Goal: Task Accomplishment & Management: Use online tool/utility

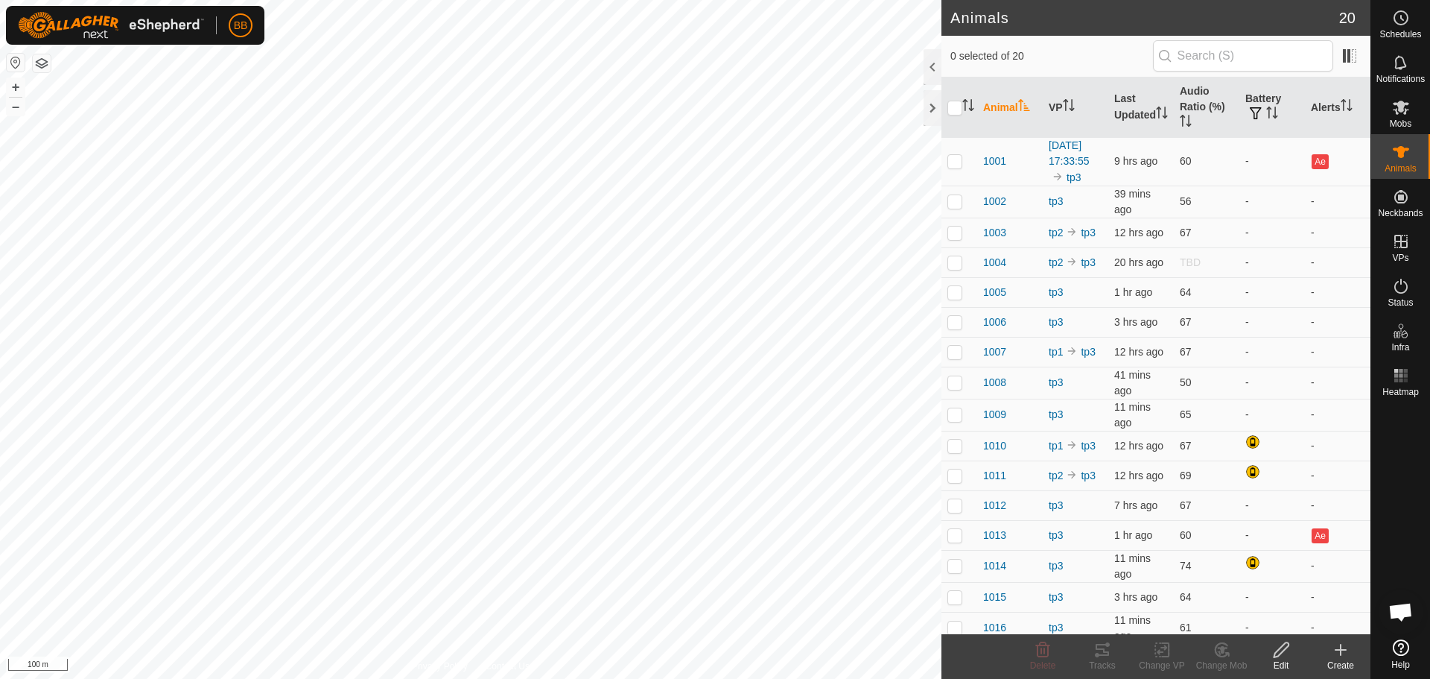
scroll to position [1421, 0]
click at [1067, 105] on icon "Activate to sort" at bounding box center [1065, 105] width 1 height 12
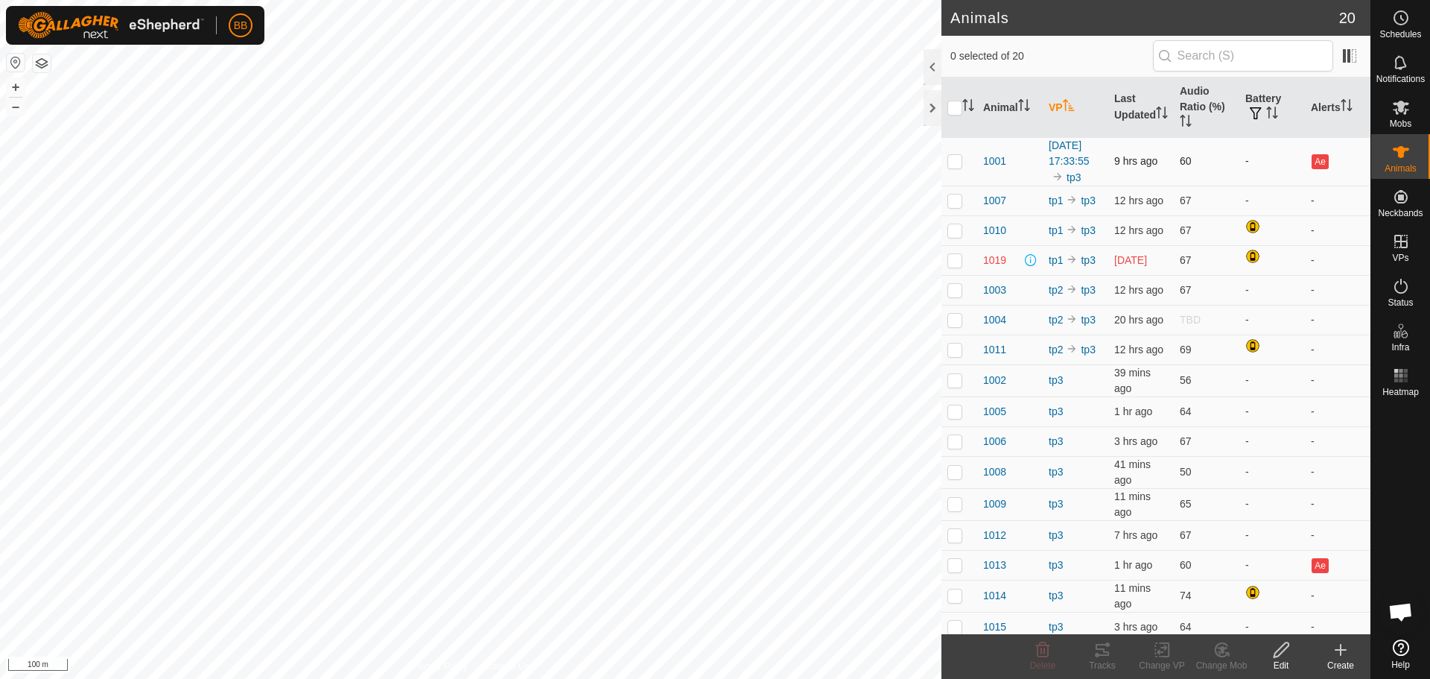
click at [954, 167] on p-checkbox at bounding box center [954, 161] width 15 height 12
click at [1106, 659] on div "Tracks" at bounding box center [1102, 664] width 60 height 13
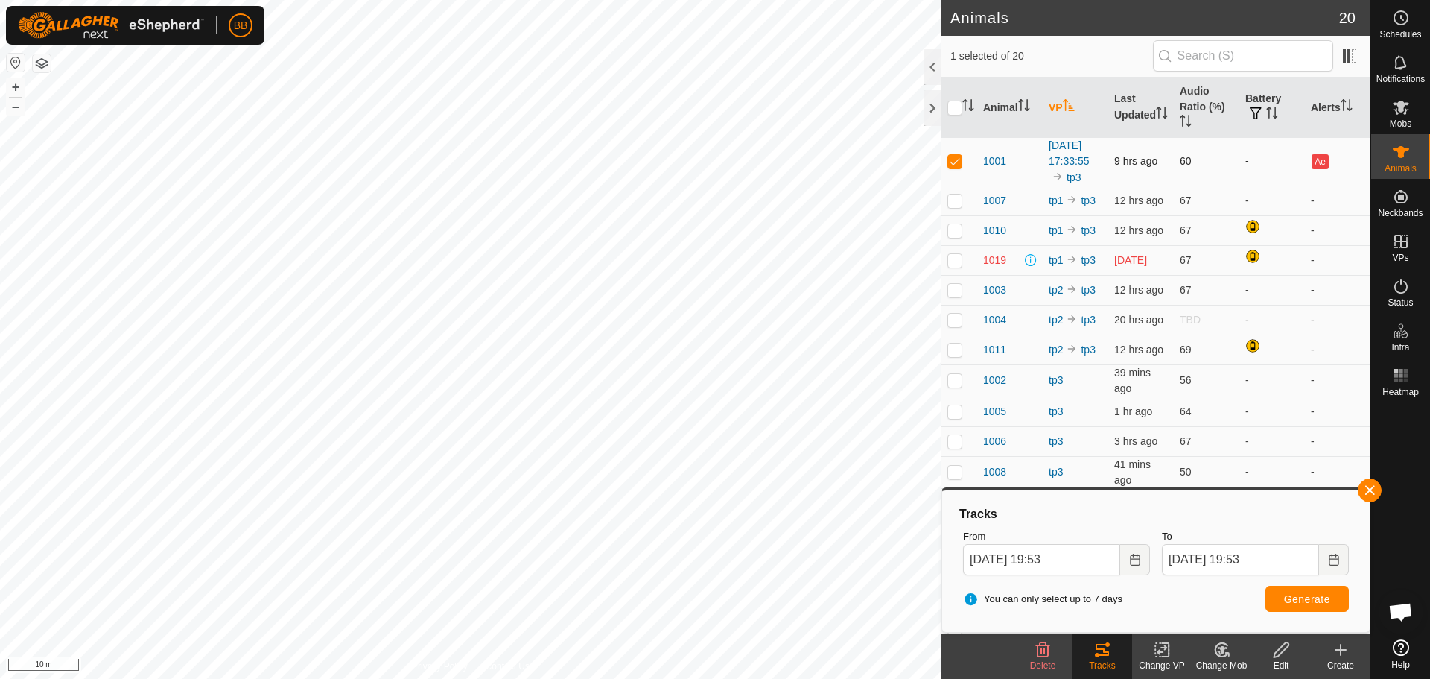
click at [956, 167] on p-checkbox at bounding box center [954, 161] width 15 height 12
checkbox input "false"
click at [951, 266] on p-checkbox at bounding box center [954, 260] width 15 height 12
checkbox input "true"
click at [1111, 654] on tracks-svg-icon at bounding box center [1102, 650] width 60 height 18
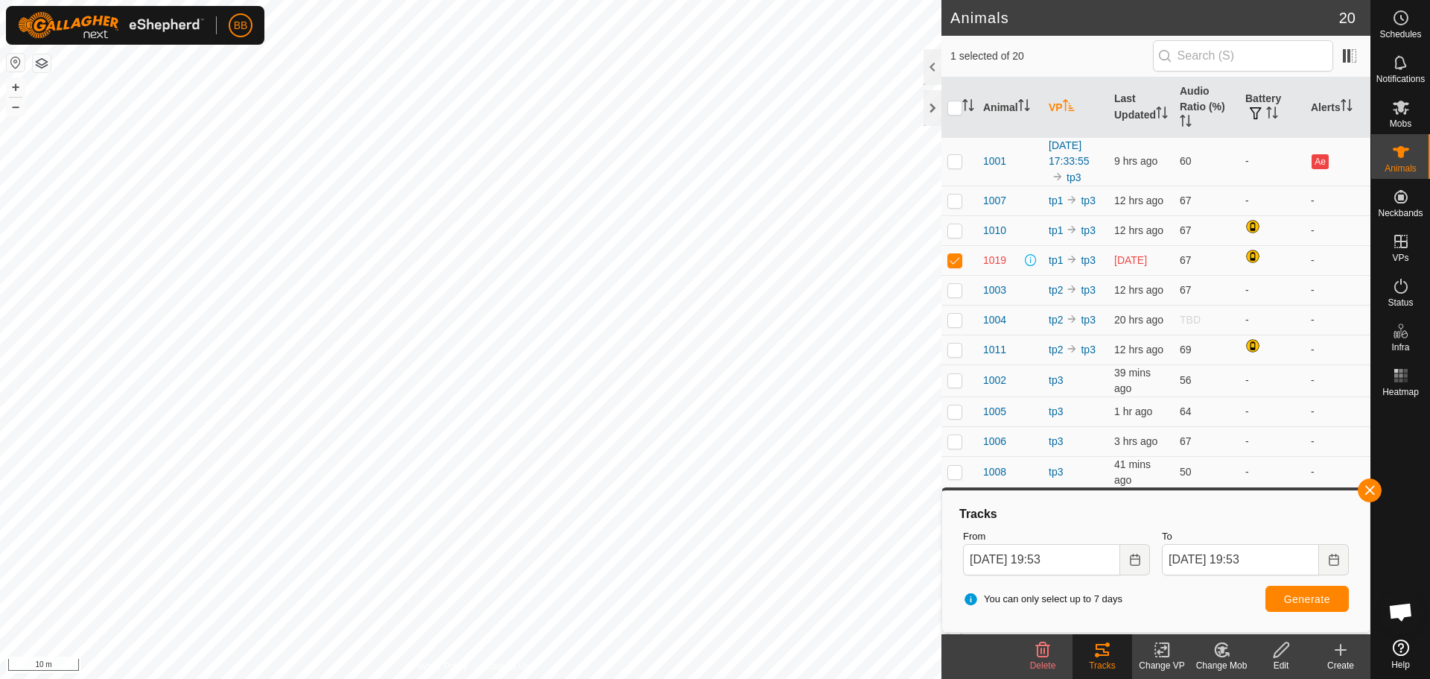
click at [1111, 654] on tracks-svg-icon at bounding box center [1102, 650] width 60 height 18
click at [1110, 654] on icon at bounding box center [1102, 650] width 18 height 18
click at [1293, 600] on span "Generate" at bounding box center [1307, 599] width 46 height 12
click at [958, 167] on p-checkbox at bounding box center [954, 161] width 15 height 12
checkbox input "true"
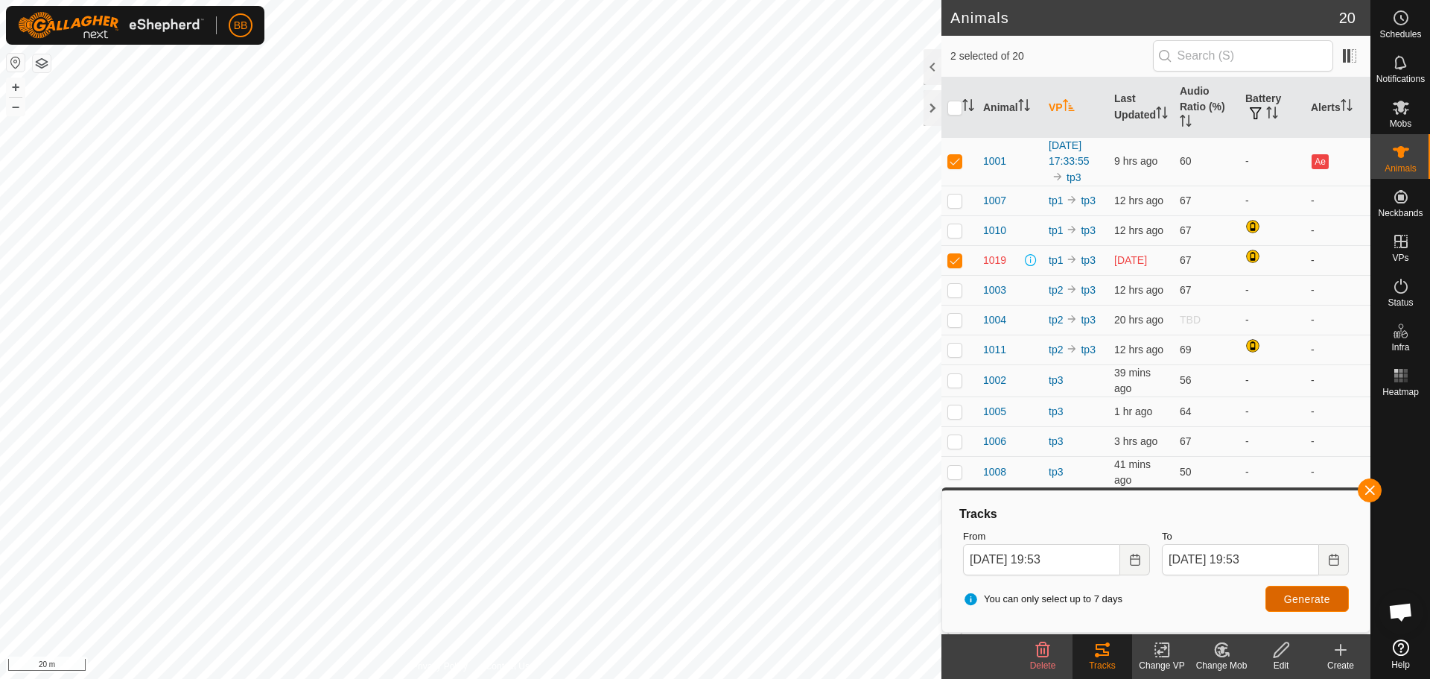
click at [1297, 603] on span "Generate" at bounding box center [1307, 599] width 46 height 12
click at [957, 206] on p-checkbox at bounding box center [954, 200] width 15 height 12
checkbox input "true"
click at [1296, 598] on span "Generate" at bounding box center [1307, 599] width 46 height 12
click at [954, 364] on td at bounding box center [959, 349] width 36 height 30
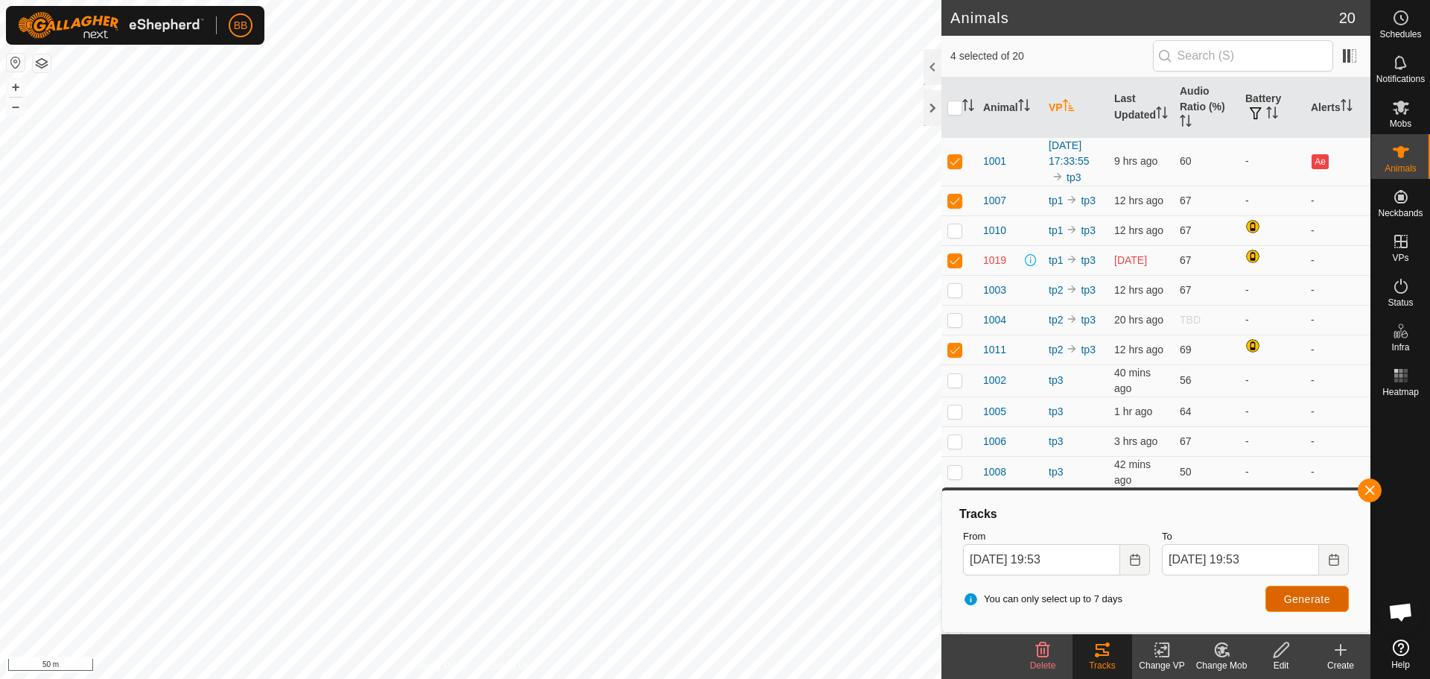
click at [1294, 605] on button "Generate" at bounding box center [1306, 598] width 83 height 26
click at [1376, 489] on button "button" at bounding box center [1370, 490] width 24 height 24
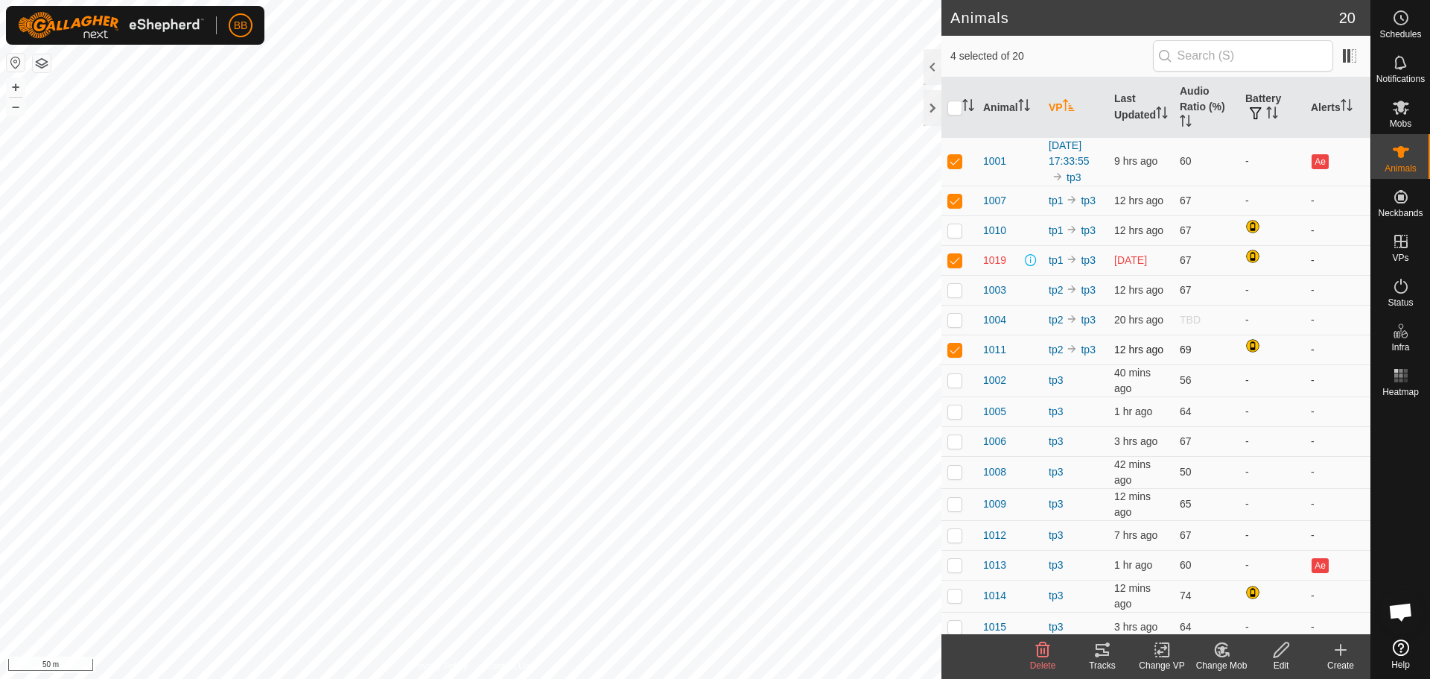
click at [950, 355] on p-checkbox at bounding box center [954, 349] width 15 height 12
checkbox input "false"
click at [955, 266] on p-checkbox at bounding box center [954, 260] width 15 height 12
checkbox input "false"
click at [959, 206] on p-checkbox at bounding box center [954, 200] width 15 height 12
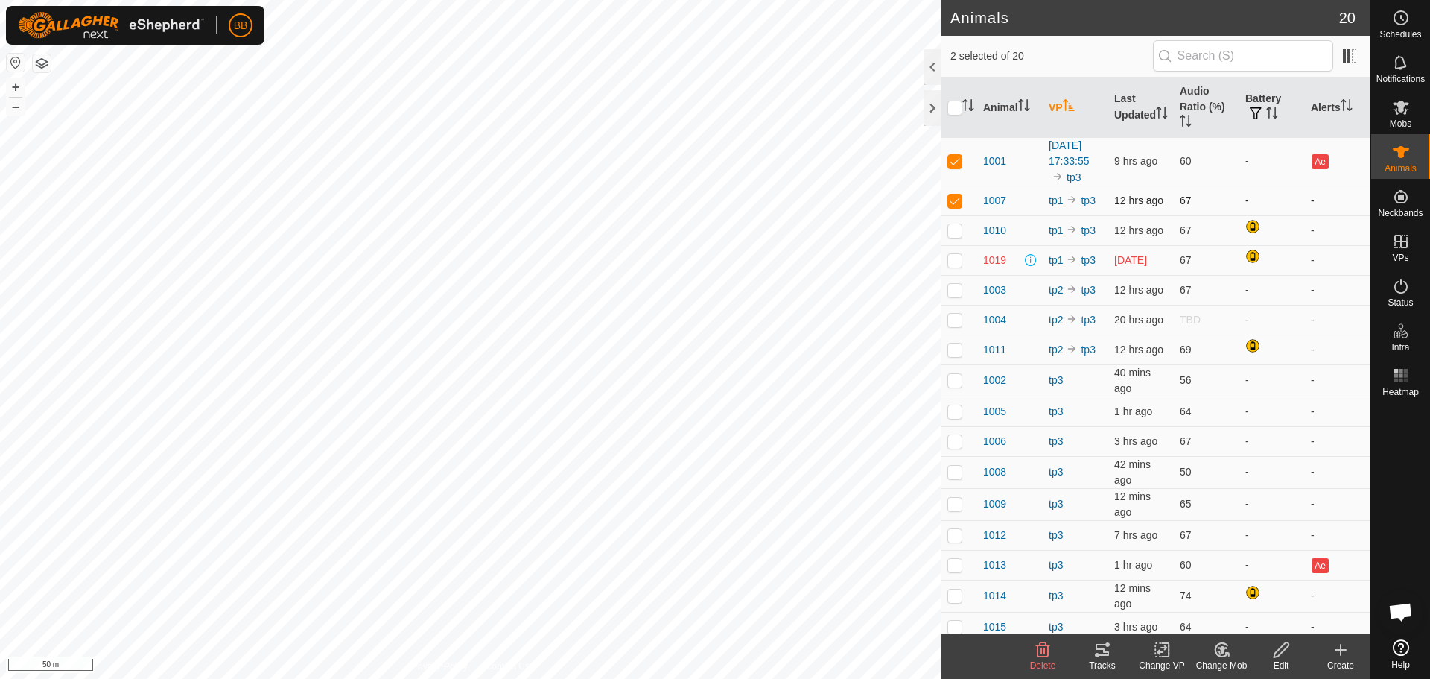
checkbox input "false"
click at [957, 166] on p-checkbox at bounding box center [954, 161] width 15 height 12
checkbox input "false"
click at [960, 386] on p-checkbox at bounding box center [954, 380] width 15 height 12
checkbox input "true"
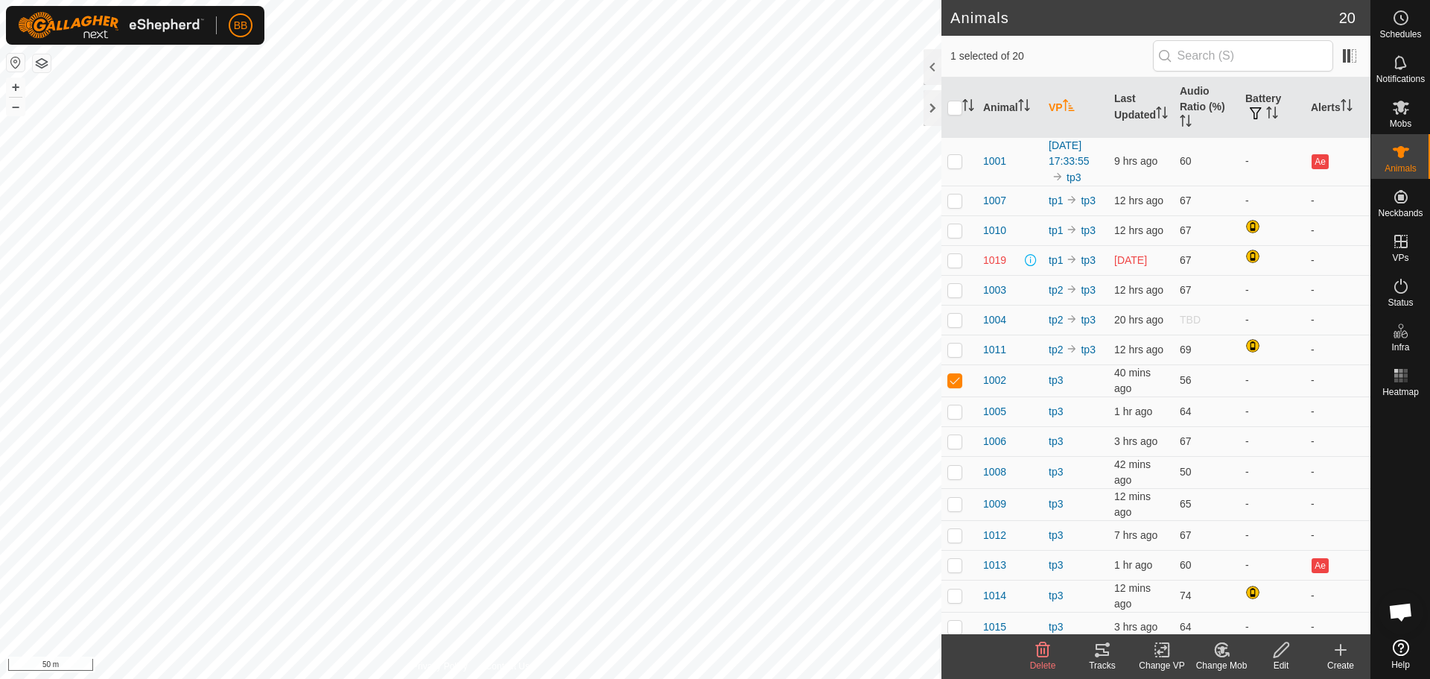
click at [1103, 655] on icon at bounding box center [1102, 649] width 13 height 12
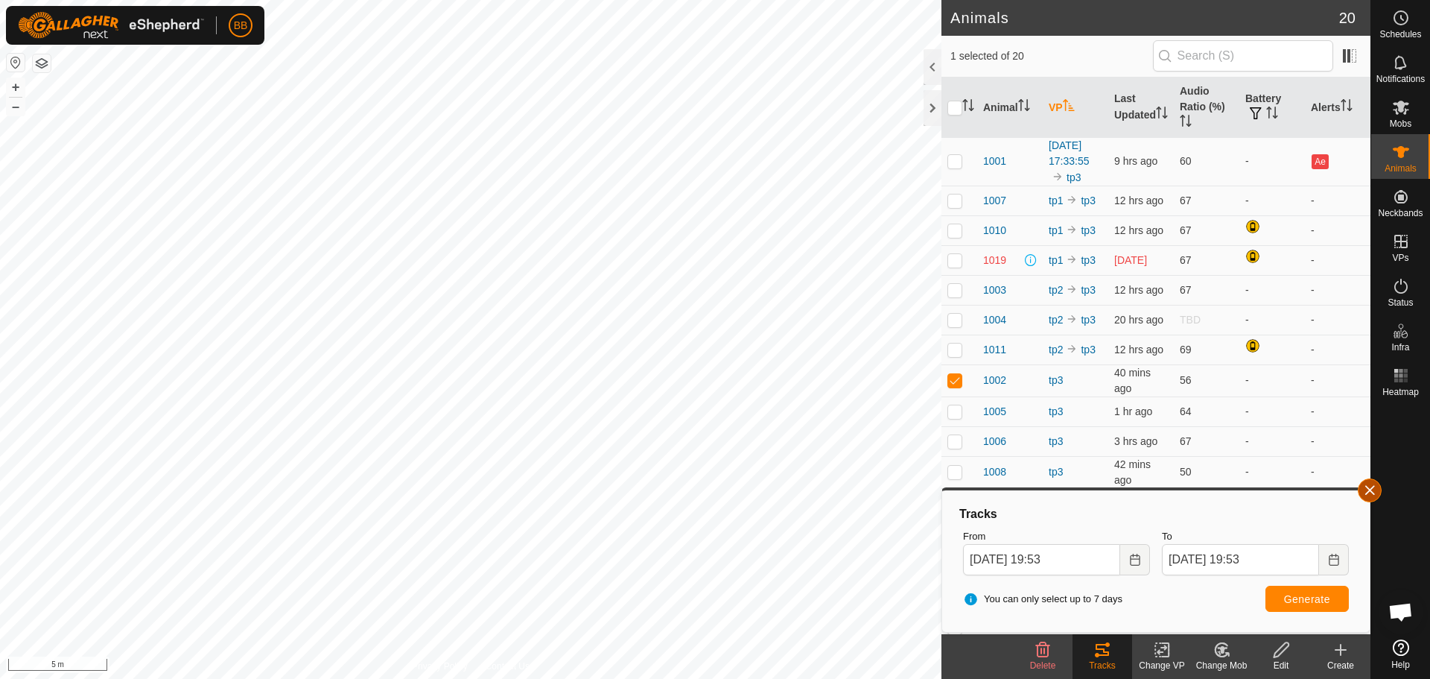
click at [1364, 489] on button "button" at bounding box center [1370, 490] width 24 height 24
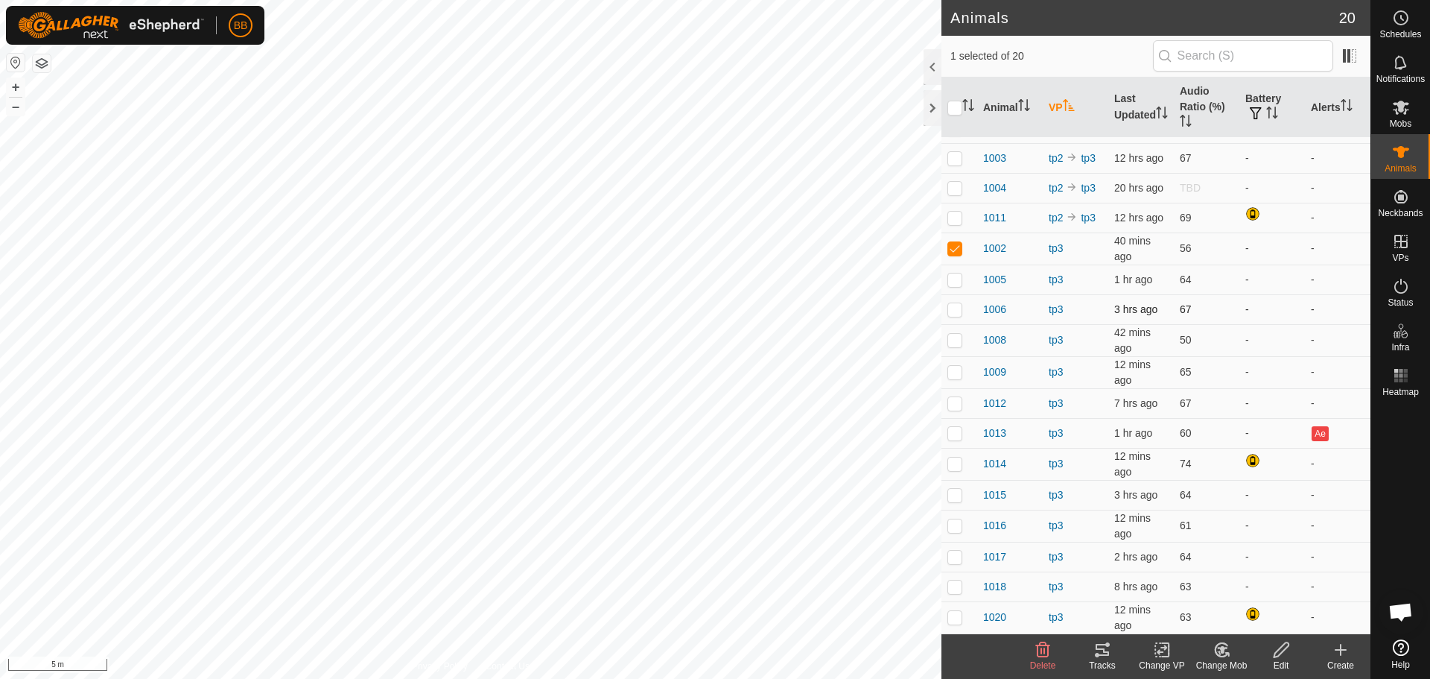
scroll to position [147, 0]
click at [951, 617] on p-checkbox at bounding box center [954, 617] width 15 height 12
checkbox input "true"
click at [1103, 652] on icon at bounding box center [1102, 650] width 18 height 18
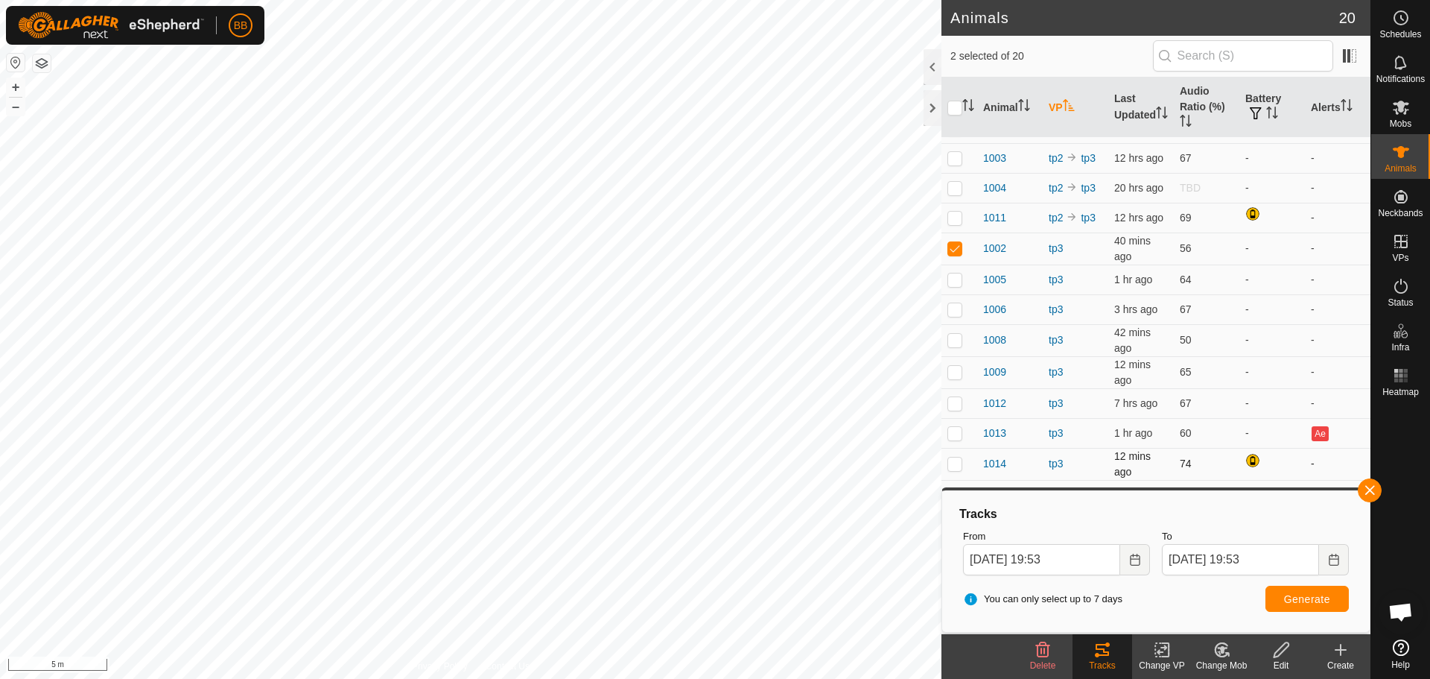
click at [956, 460] on p-checkbox at bounding box center [954, 463] width 15 height 12
checkbox input "true"
click at [1105, 652] on icon at bounding box center [1102, 649] width 13 height 12
click at [1367, 487] on button "button" at bounding box center [1370, 490] width 24 height 24
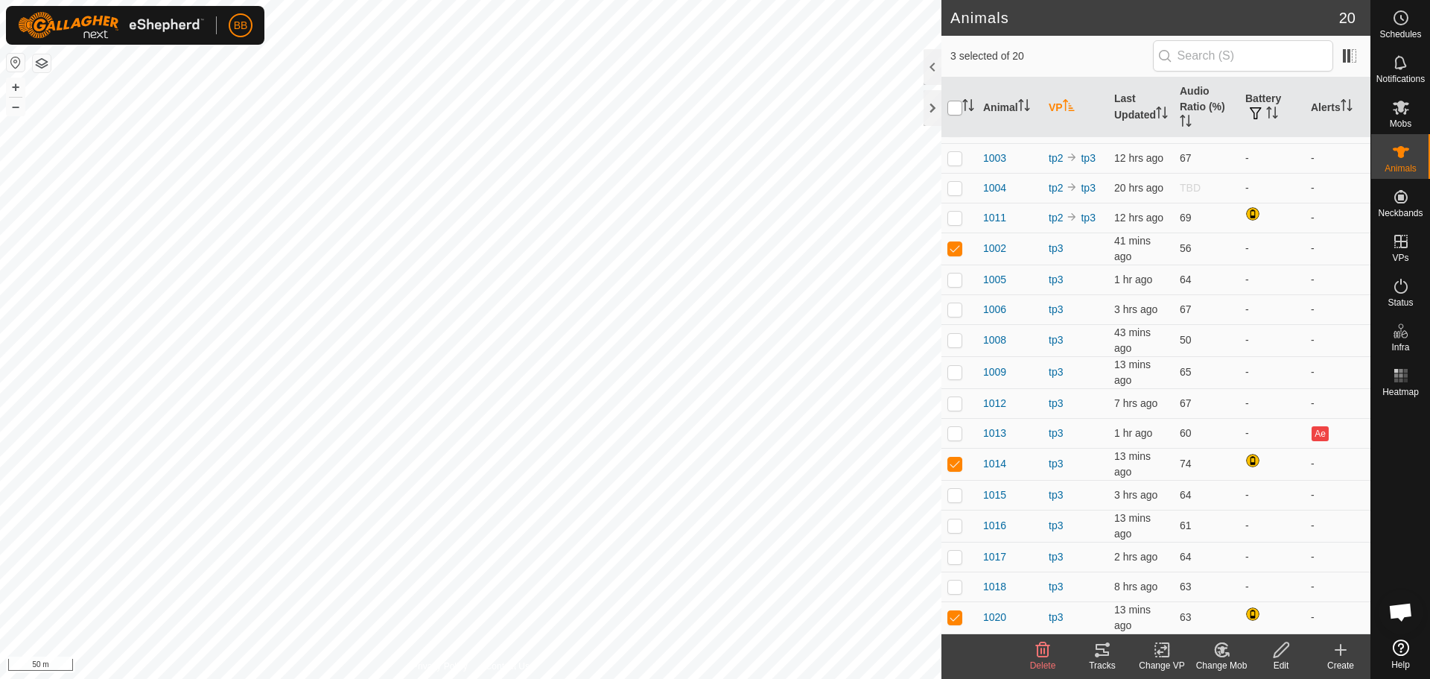
click at [949, 105] on input "checkbox" at bounding box center [954, 108] width 15 height 15
checkbox input "true"
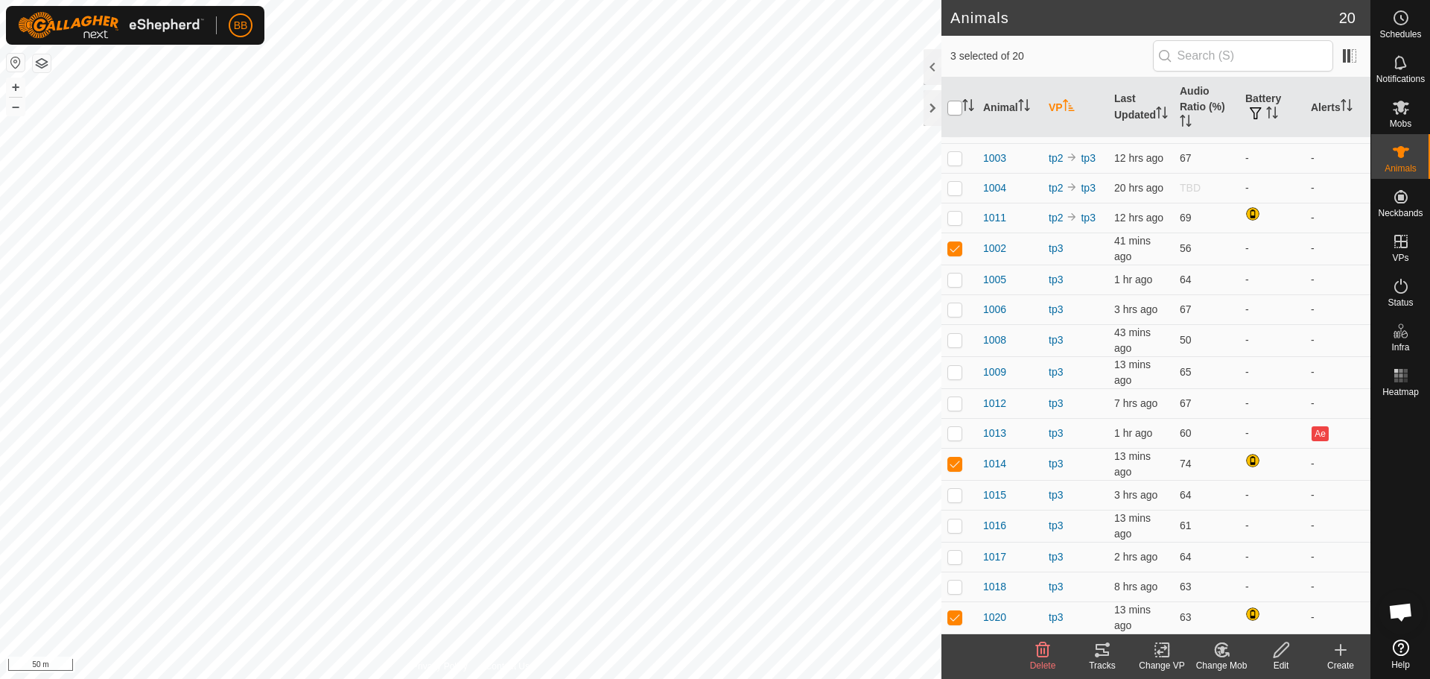
checkbox input "true"
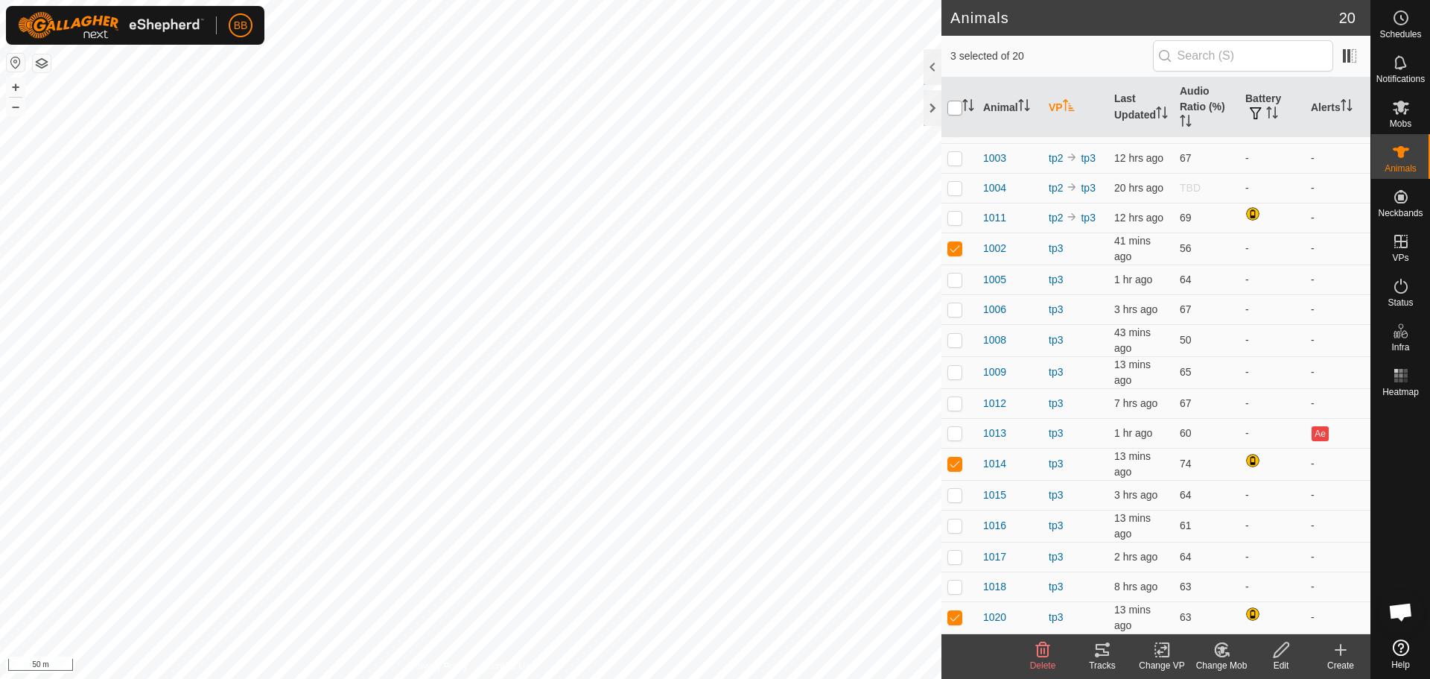
checkbox input "true"
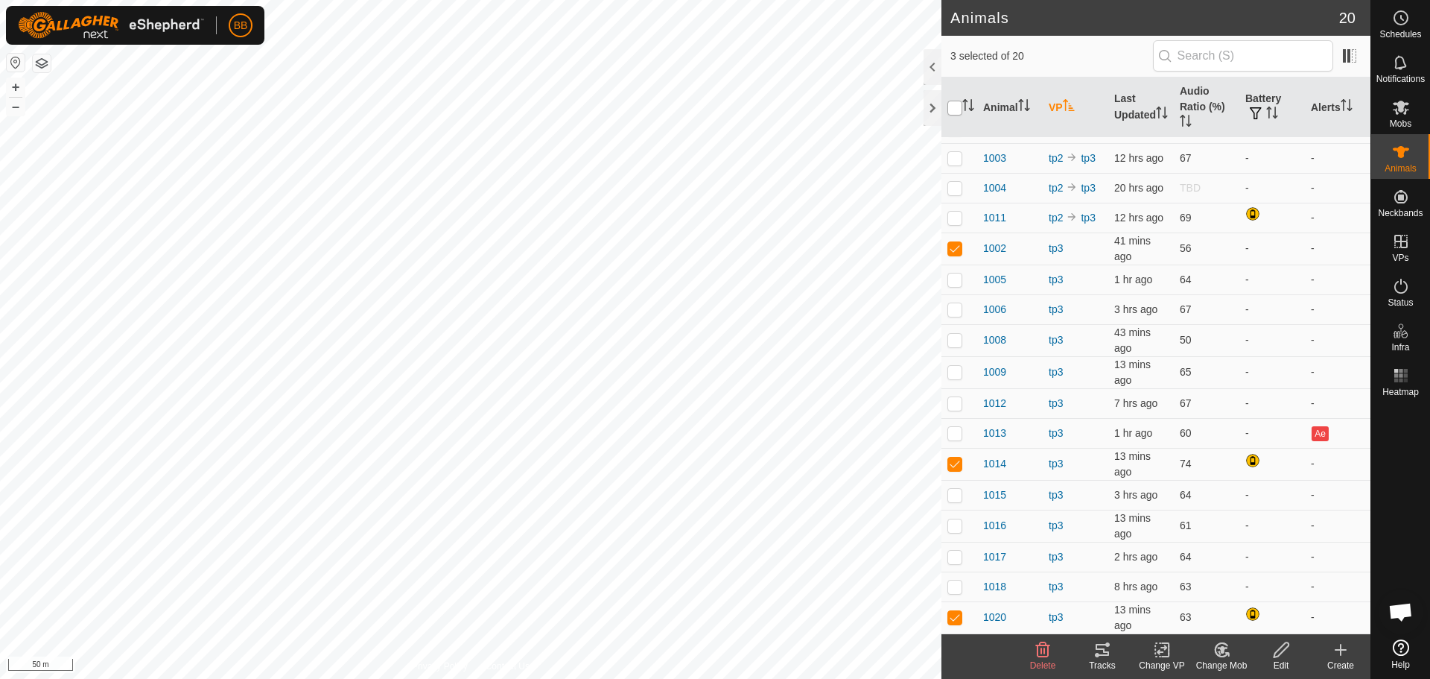
checkbox input "true"
click at [953, 105] on input "checkbox" at bounding box center [954, 108] width 15 height 15
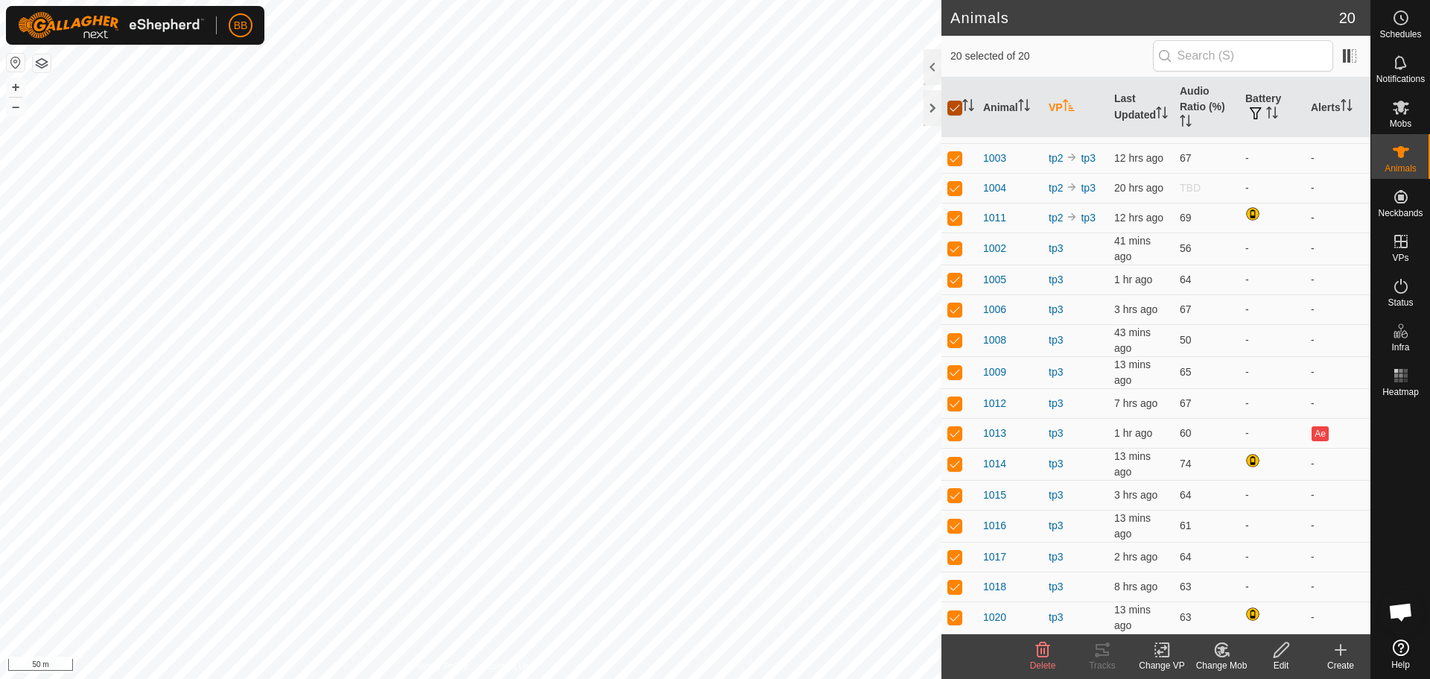
checkbox input "false"
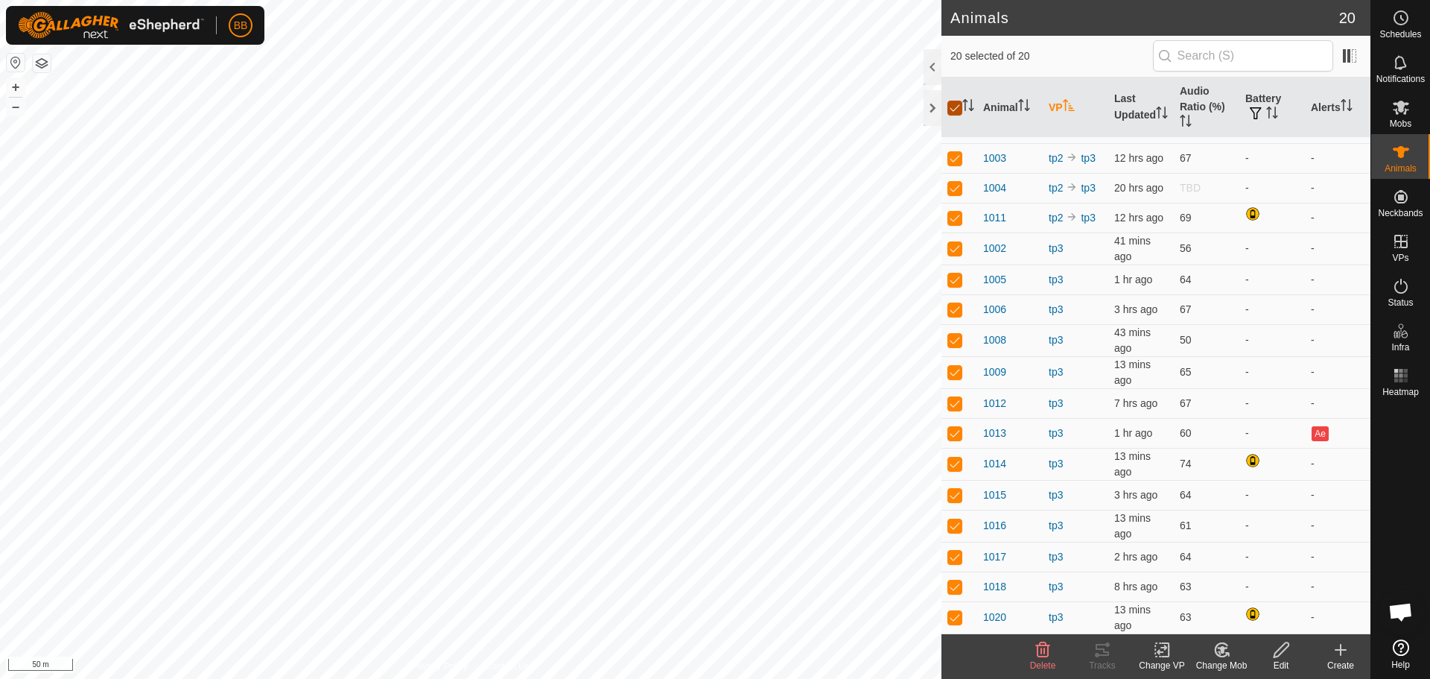
checkbox input "false"
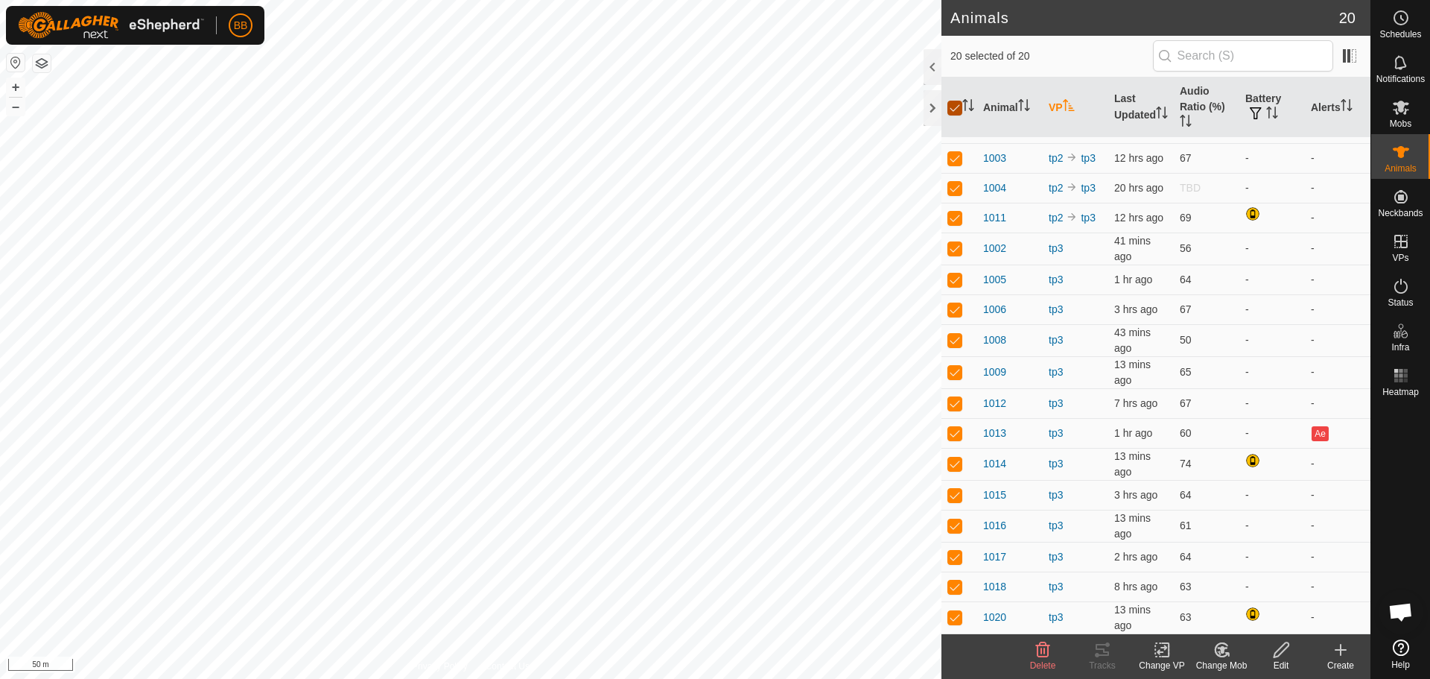
checkbox input "false"
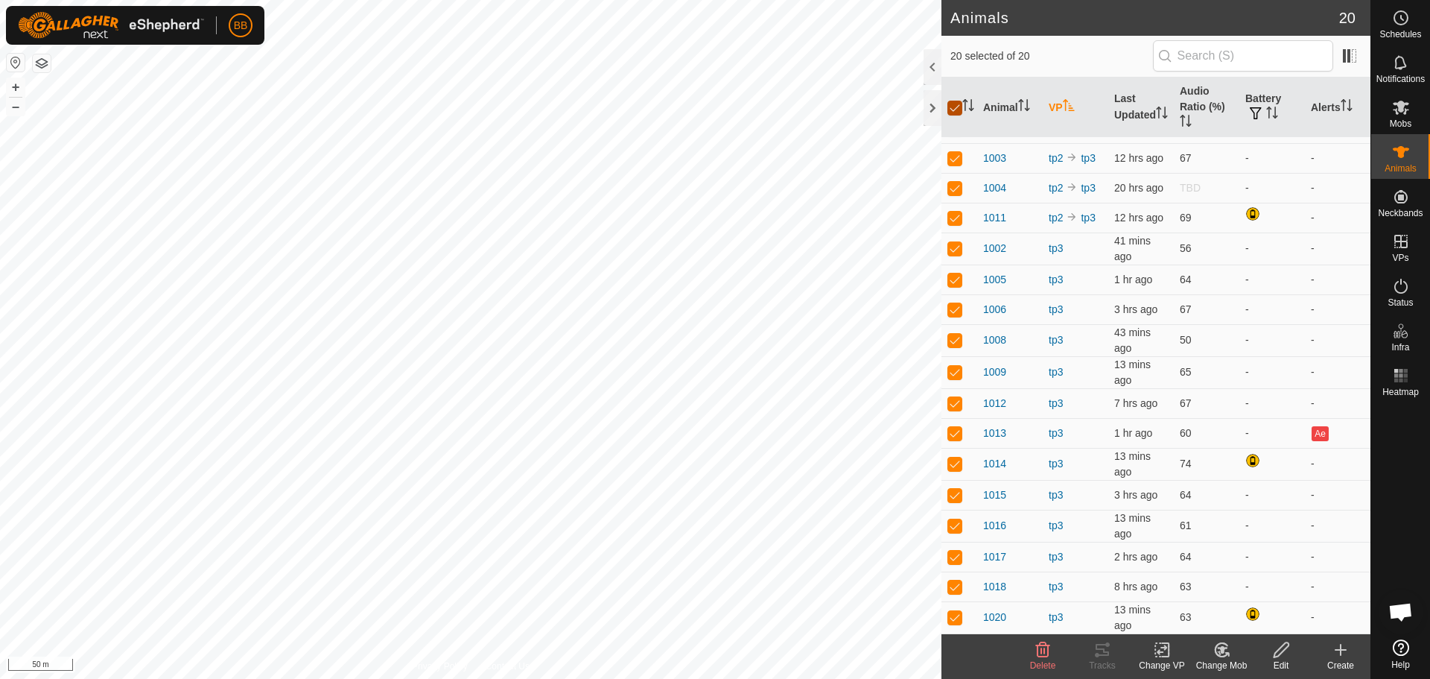
checkbox input "false"
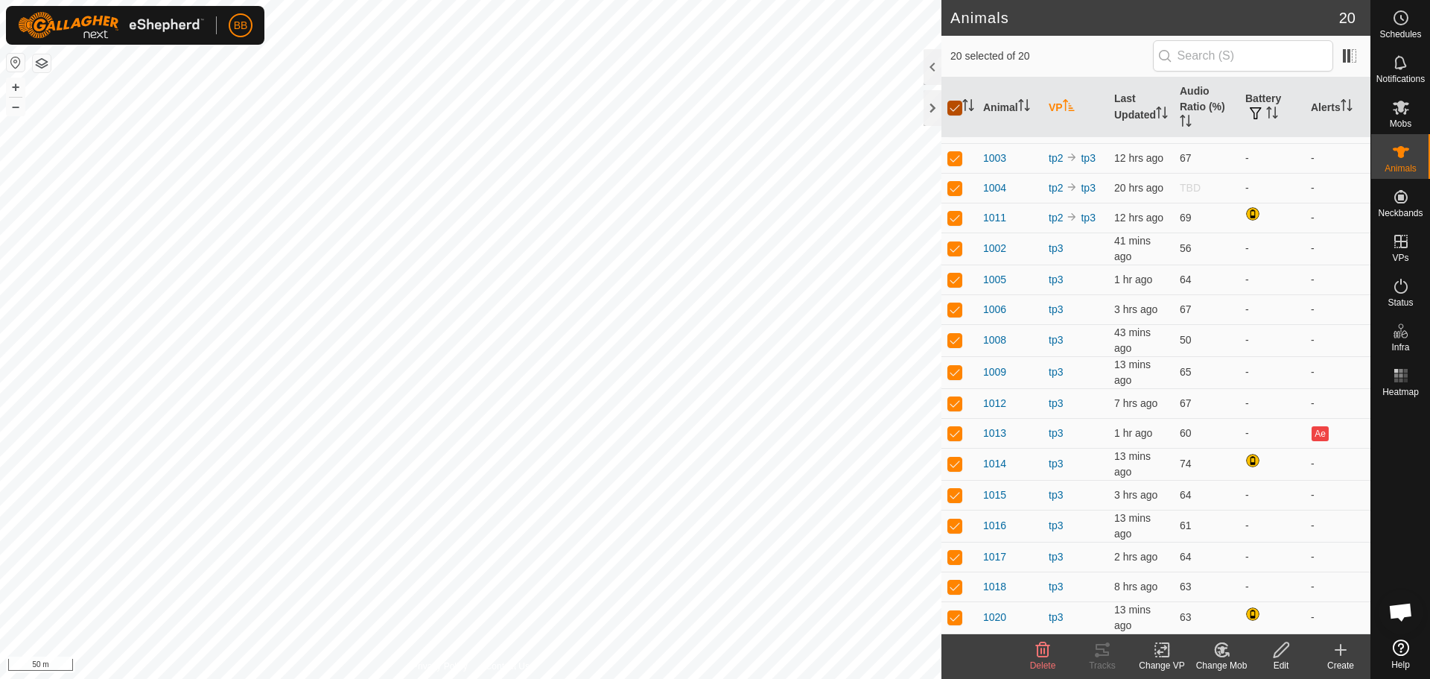
checkbox input "false"
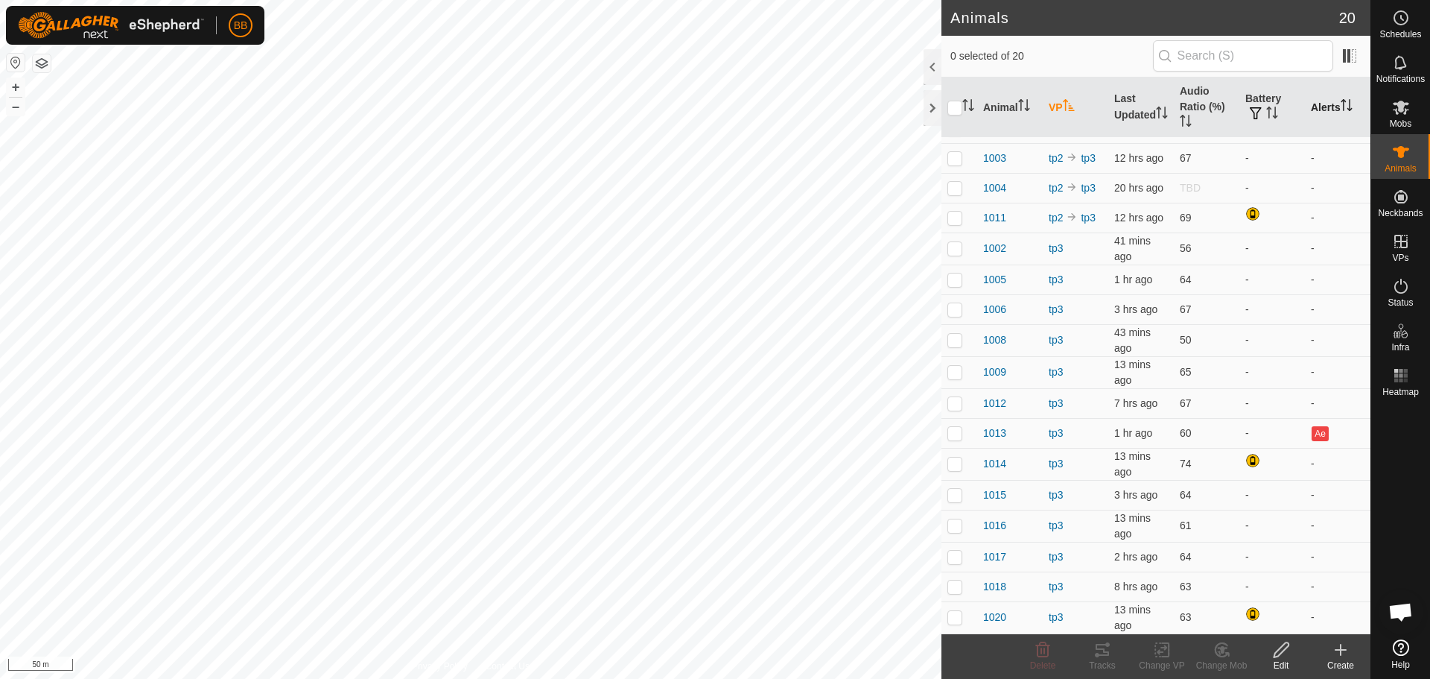
click at [1323, 110] on th "Alerts" at bounding box center [1338, 107] width 66 height 60
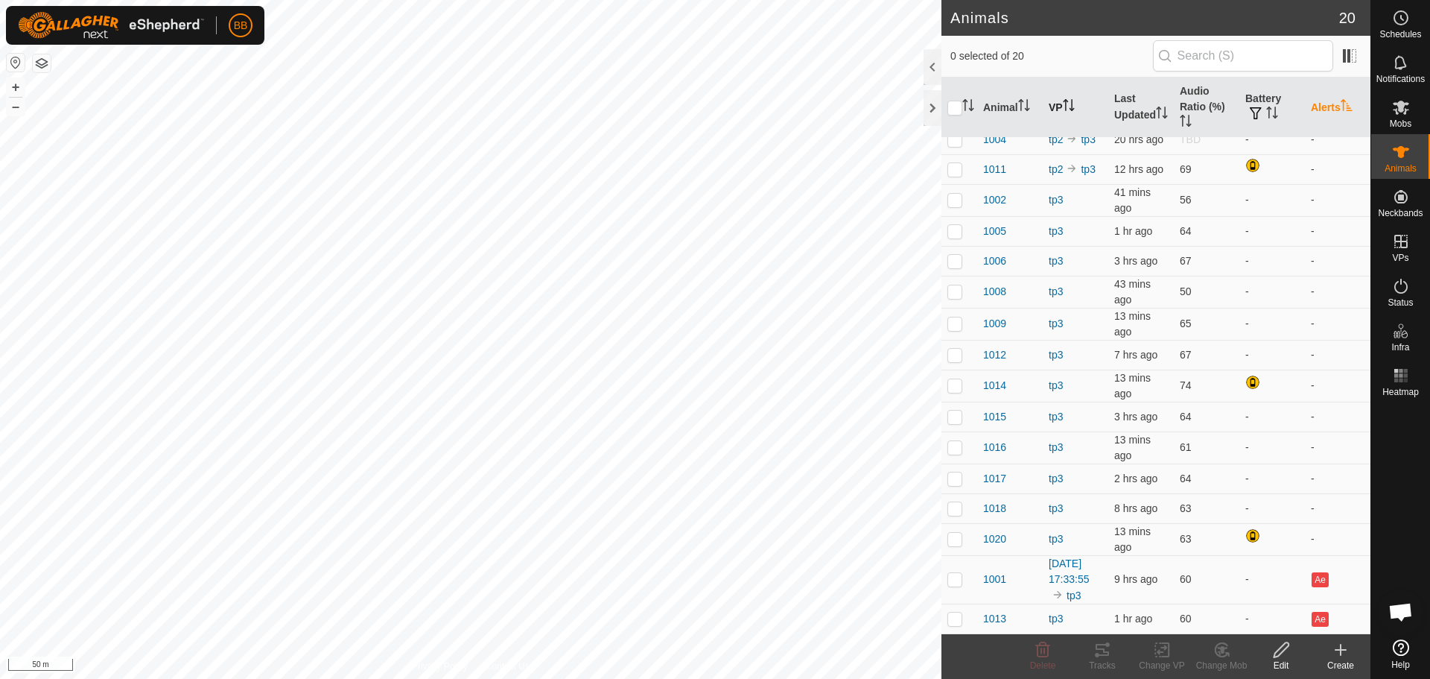
click at [1329, 96] on th "Alerts" at bounding box center [1338, 107] width 66 height 60
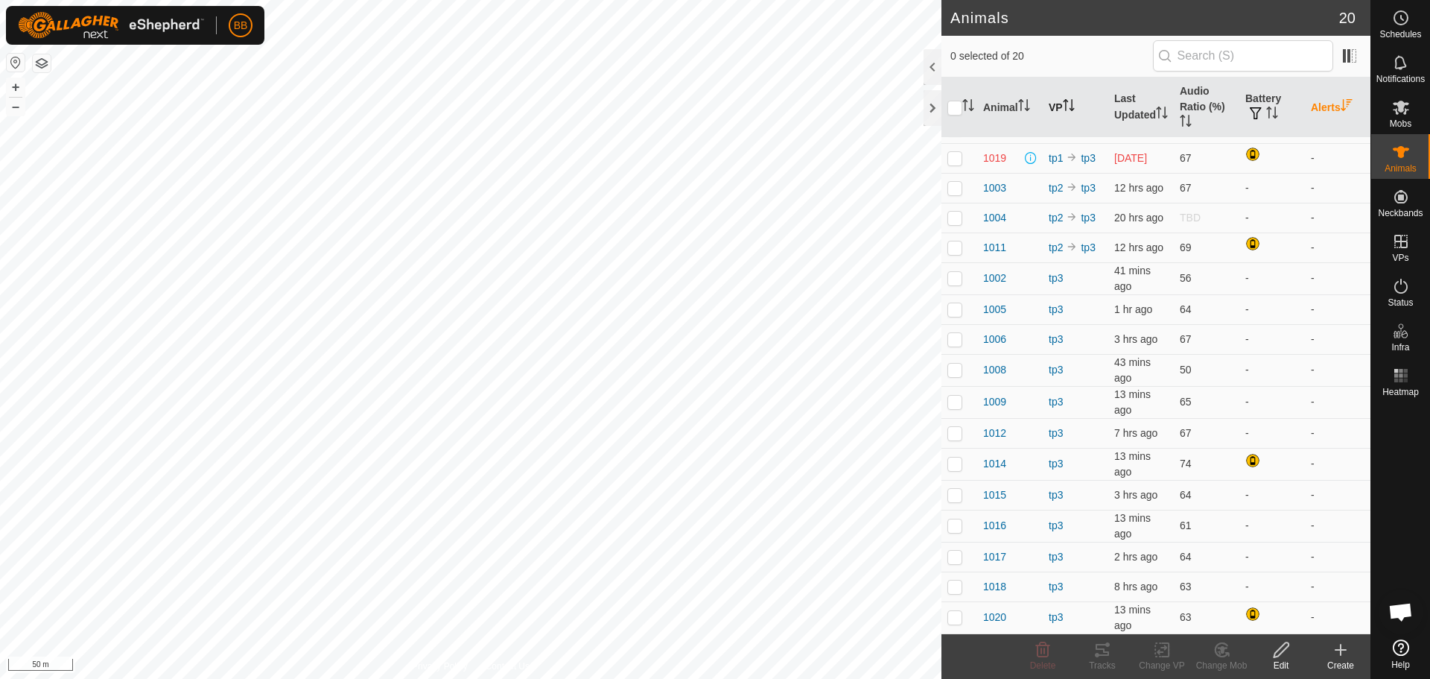
scroll to position [0, 0]
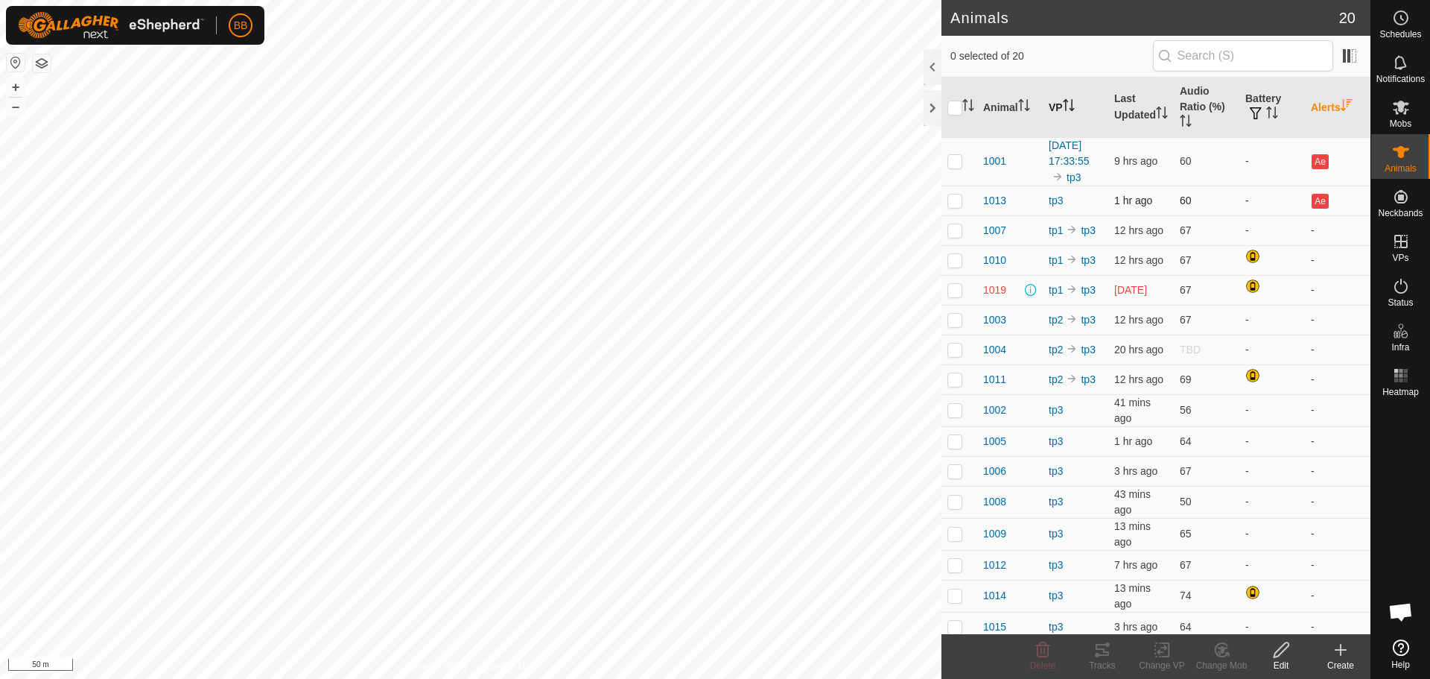
click at [951, 206] on p-checkbox at bounding box center [954, 200] width 15 height 12
checkbox input "true"
click at [1099, 642] on icon at bounding box center [1102, 650] width 18 height 18
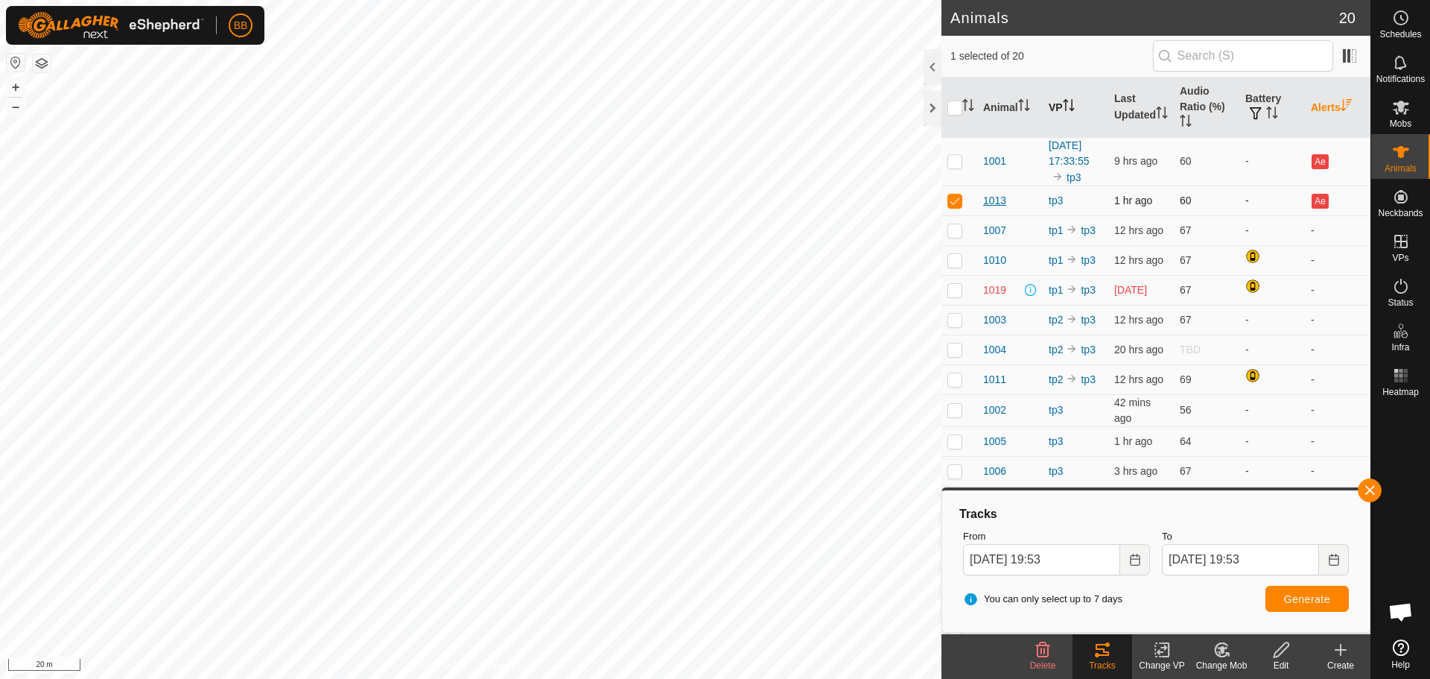
click at [994, 209] on span "1013" at bounding box center [994, 201] width 23 height 16
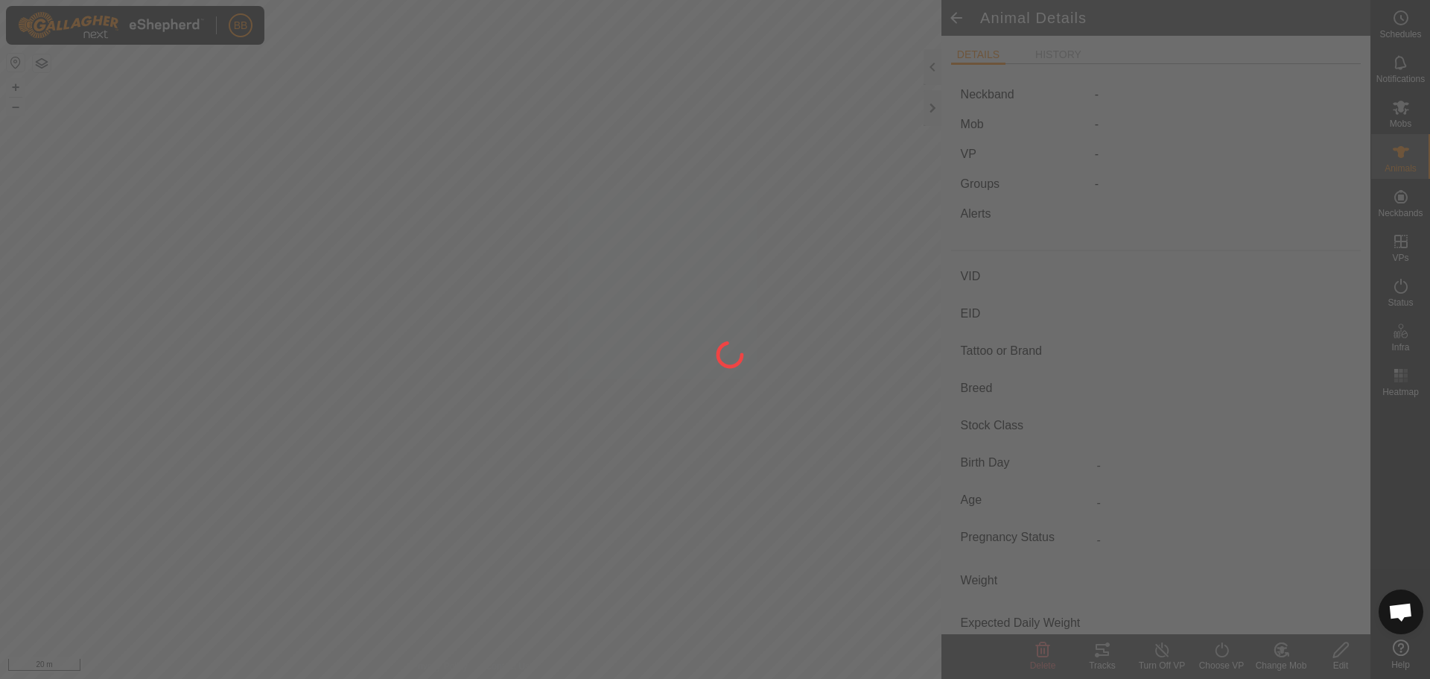
type input "1013"
type input "-"
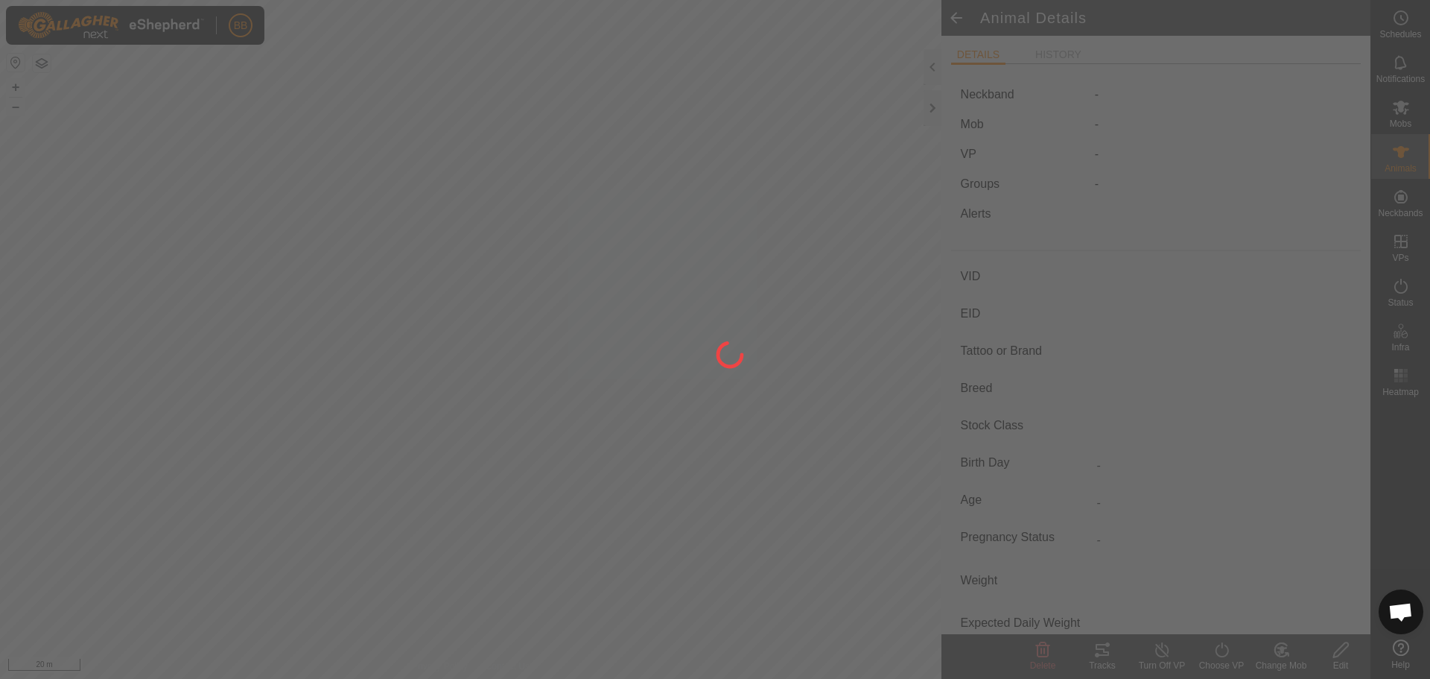
type input "0 kg"
type input "-"
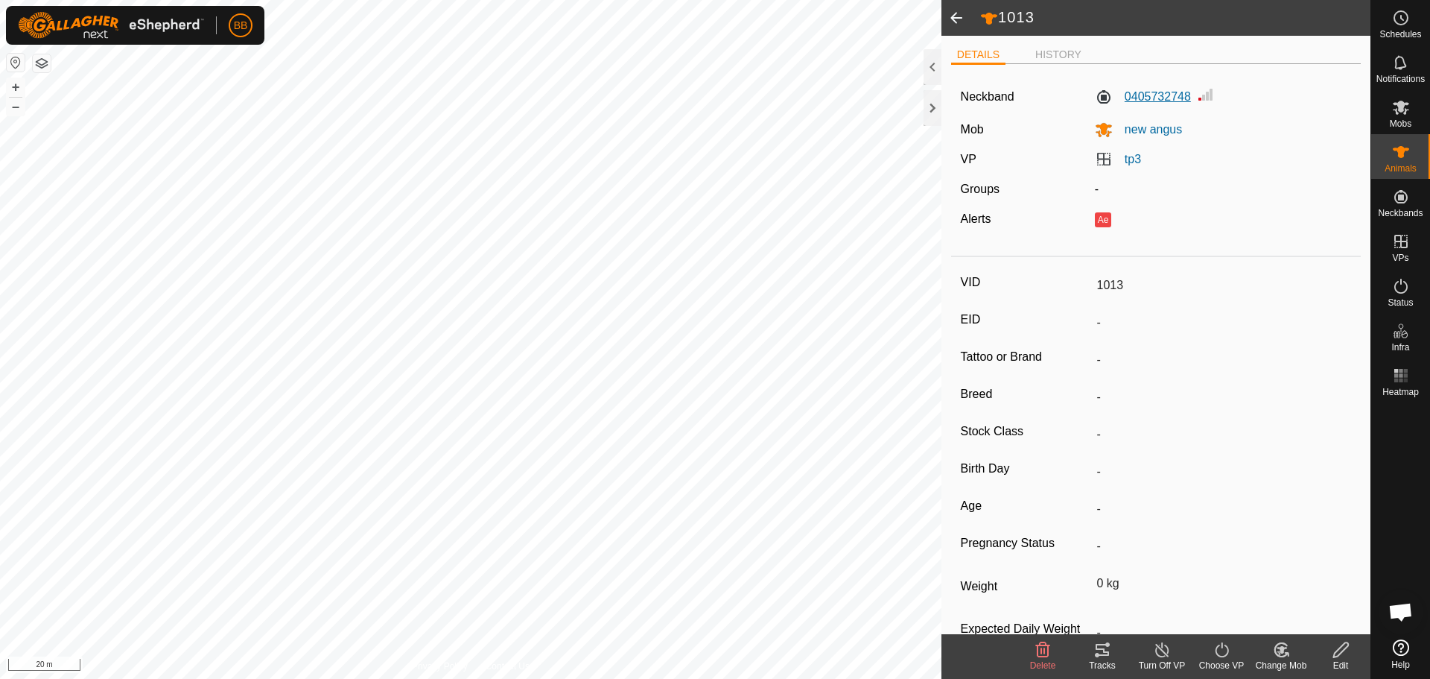
click at [1149, 89] on label "0405732748" at bounding box center [1143, 97] width 96 height 18
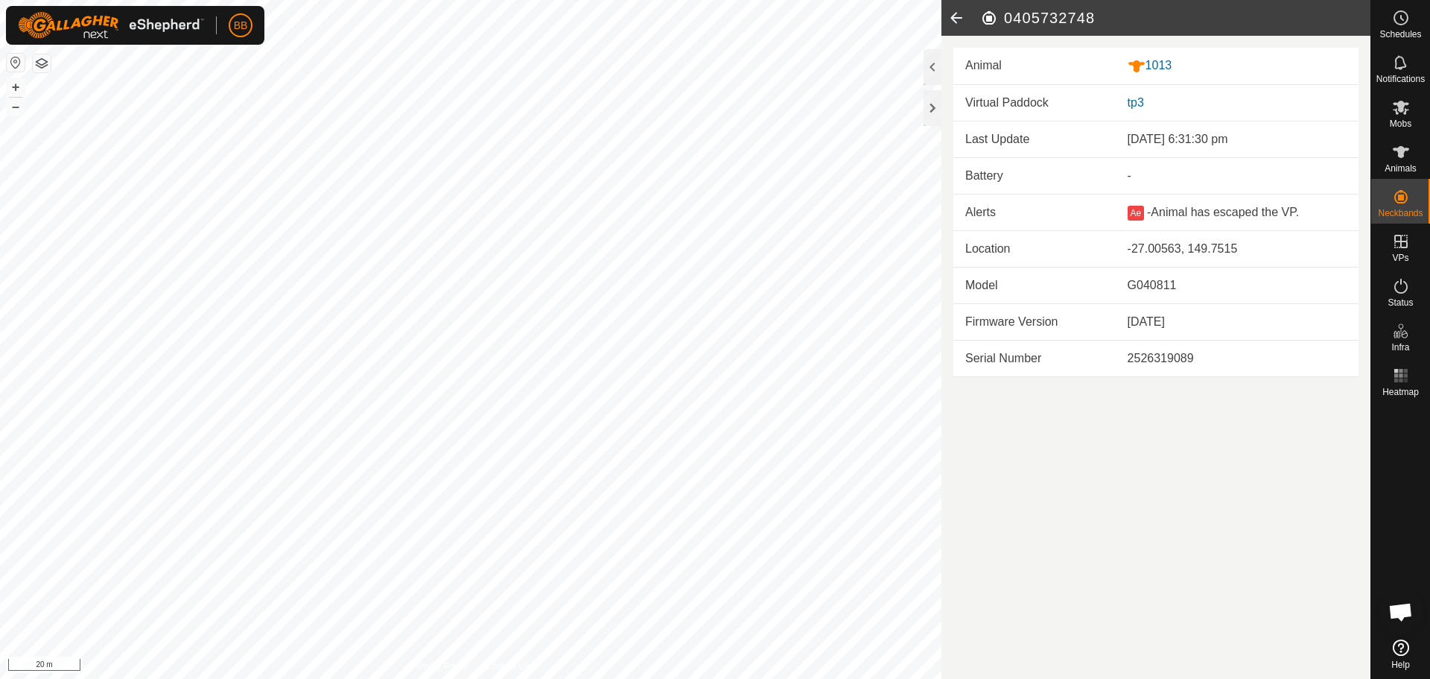
click at [962, 23] on icon at bounding box center [956, 18] width 30 height 36
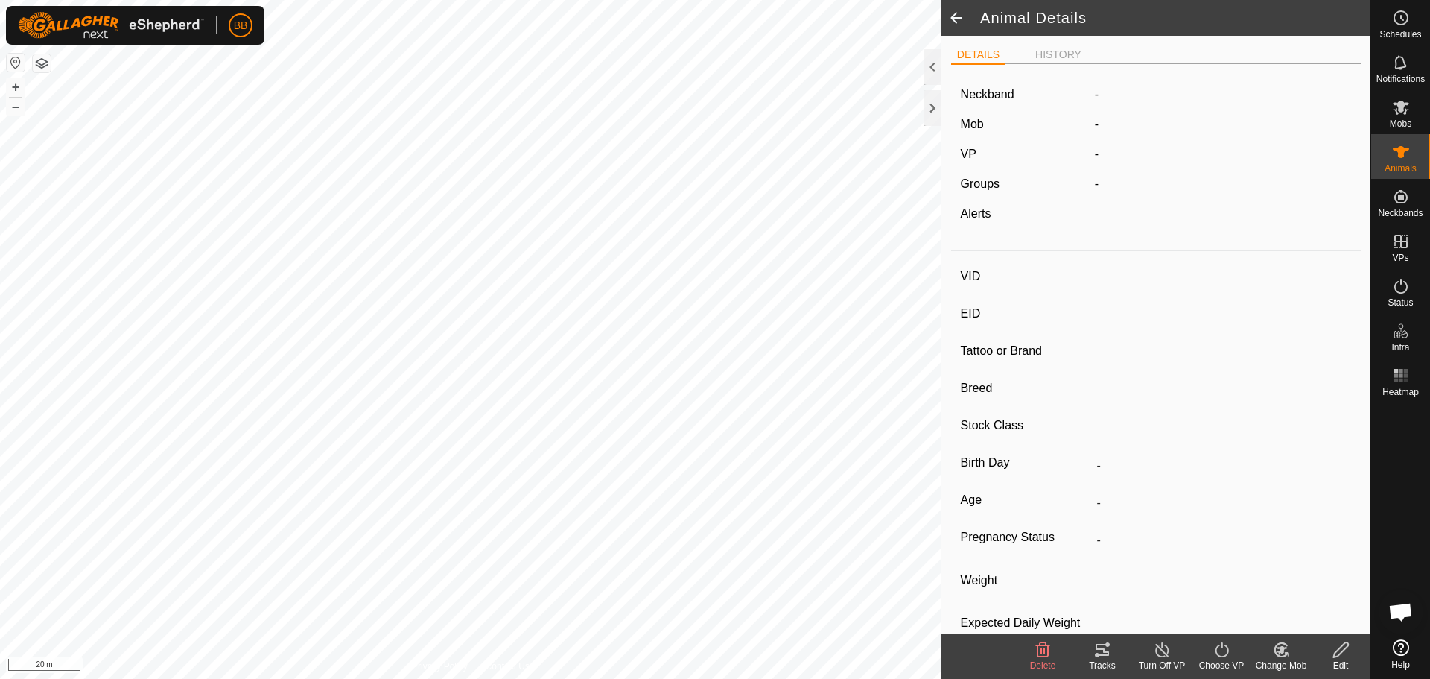
type input "1013"
type input "-"
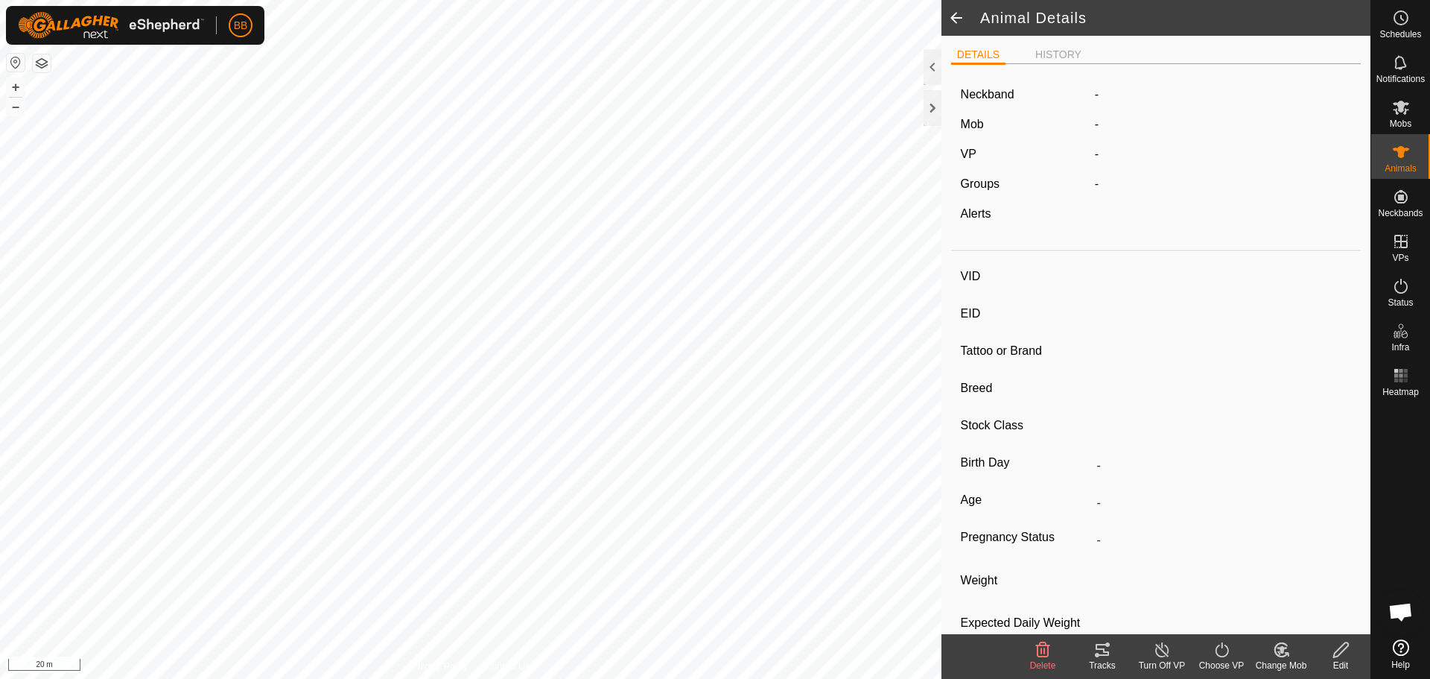
type input "0 kg"
type input "-"
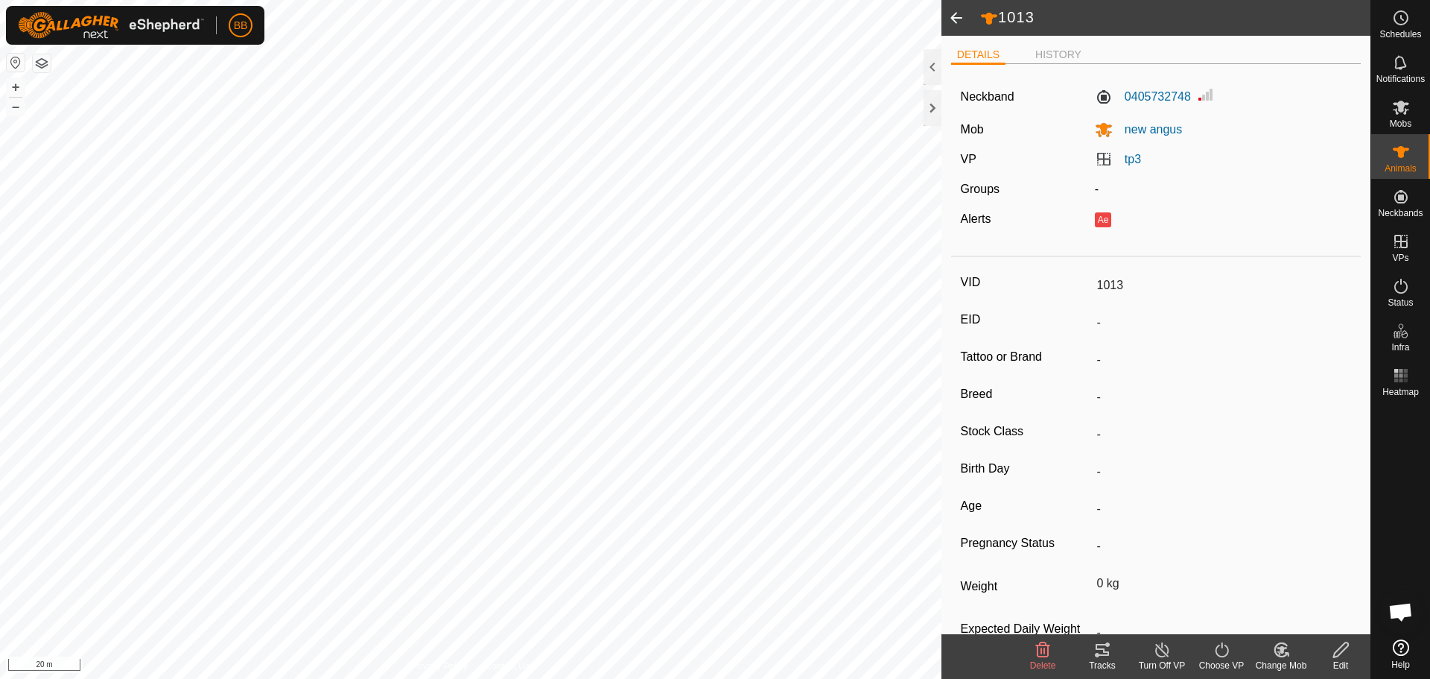
click at [962, 23] on span at bounding box center [956, 18] width 30 height 36
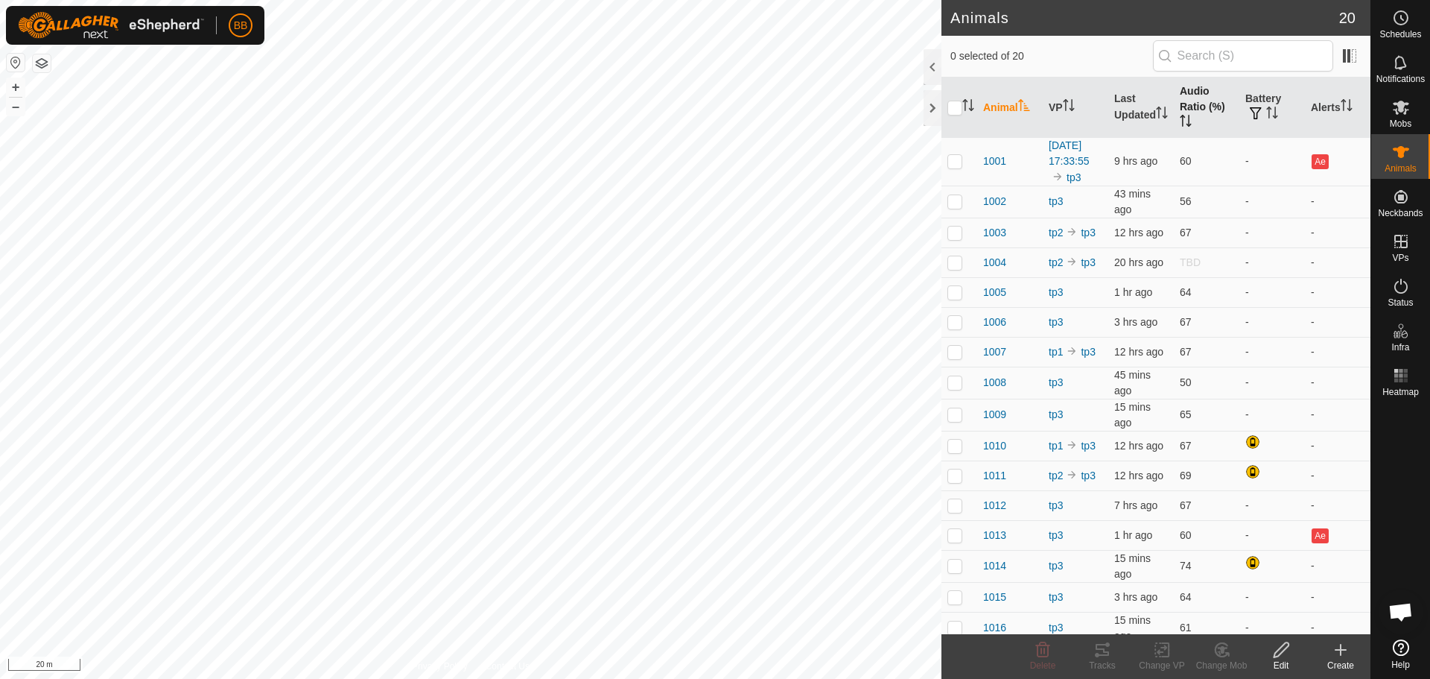
click at [1190, 102] on th "Audio Ratio (%)" at bounding box center [1207, 107] width 66 height 60
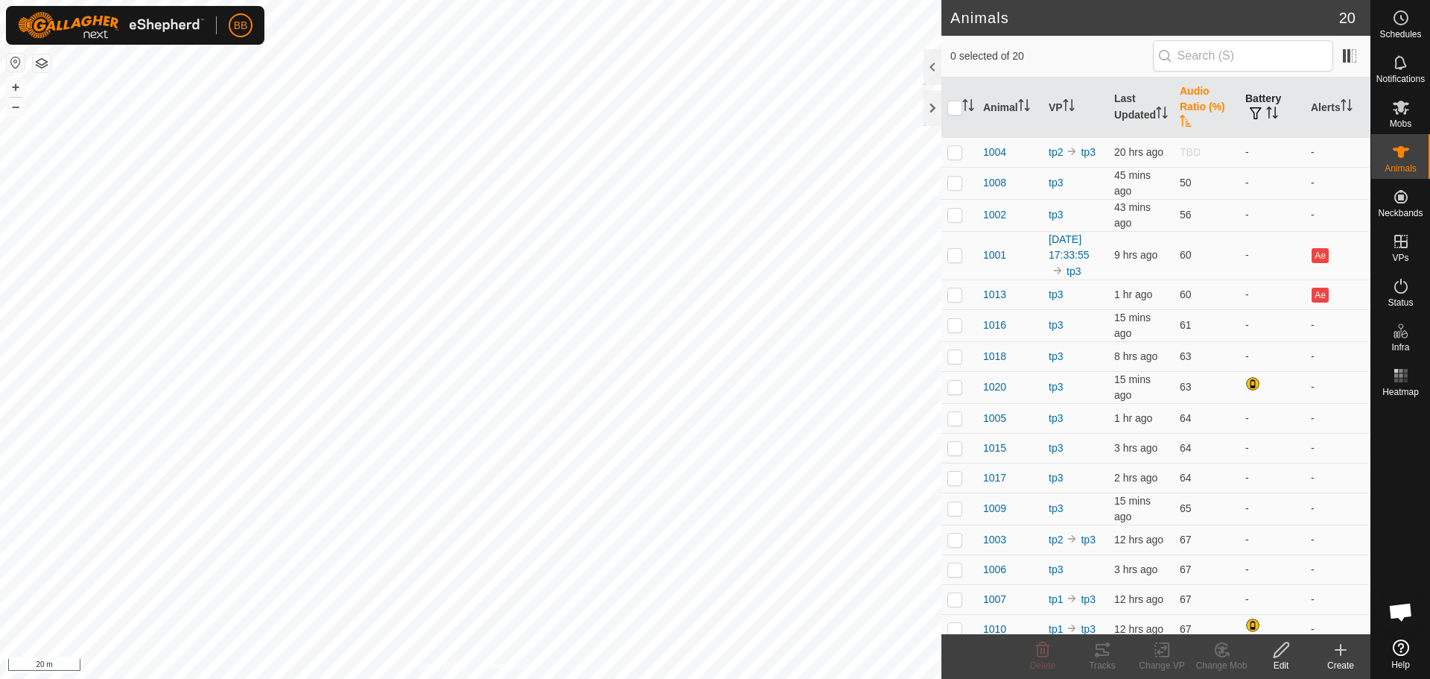
click at [1266, 107] on icon "Activate to sort" at bounding box center [1272, 113] width 12 height 12
click at [1250, 112] on span "button" at bounding box center [1256, 113] width 12 height 12
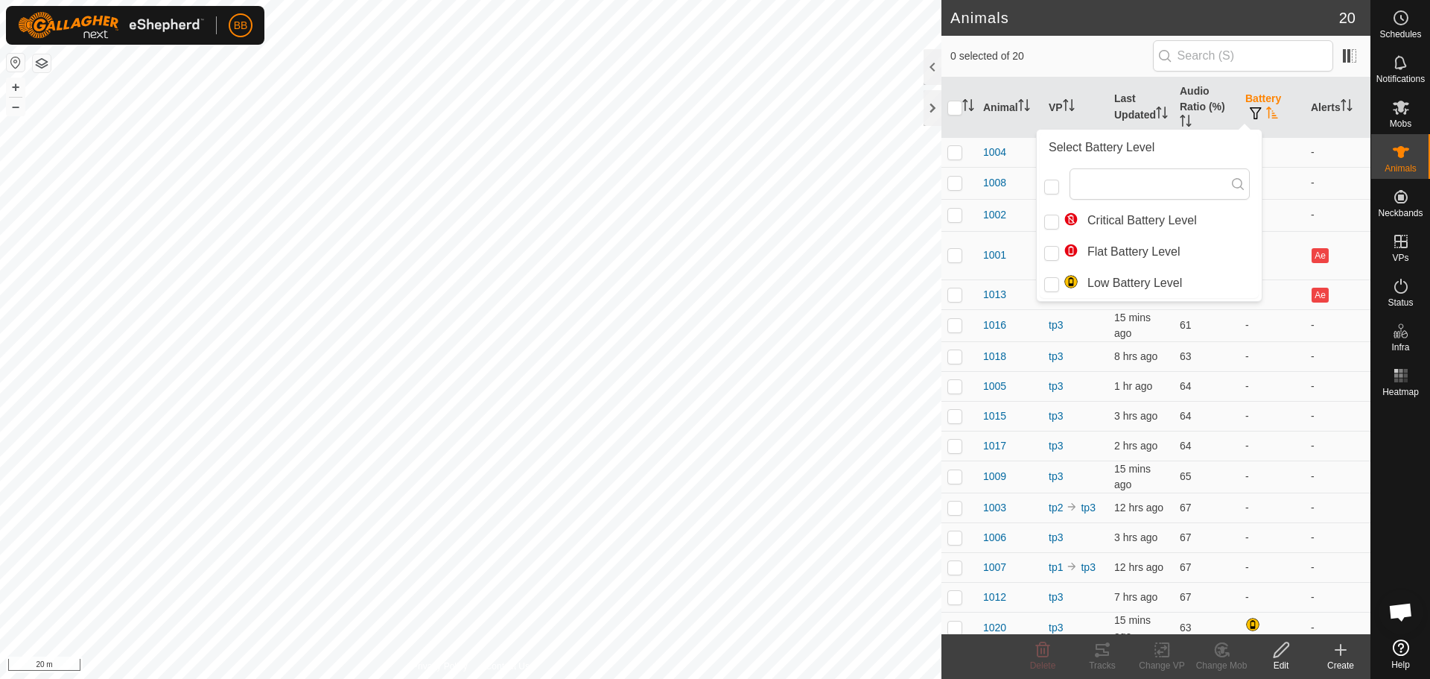
click at [1250, 106] on th "Battery" at bounding box center [1272, 107] width 66 height 60
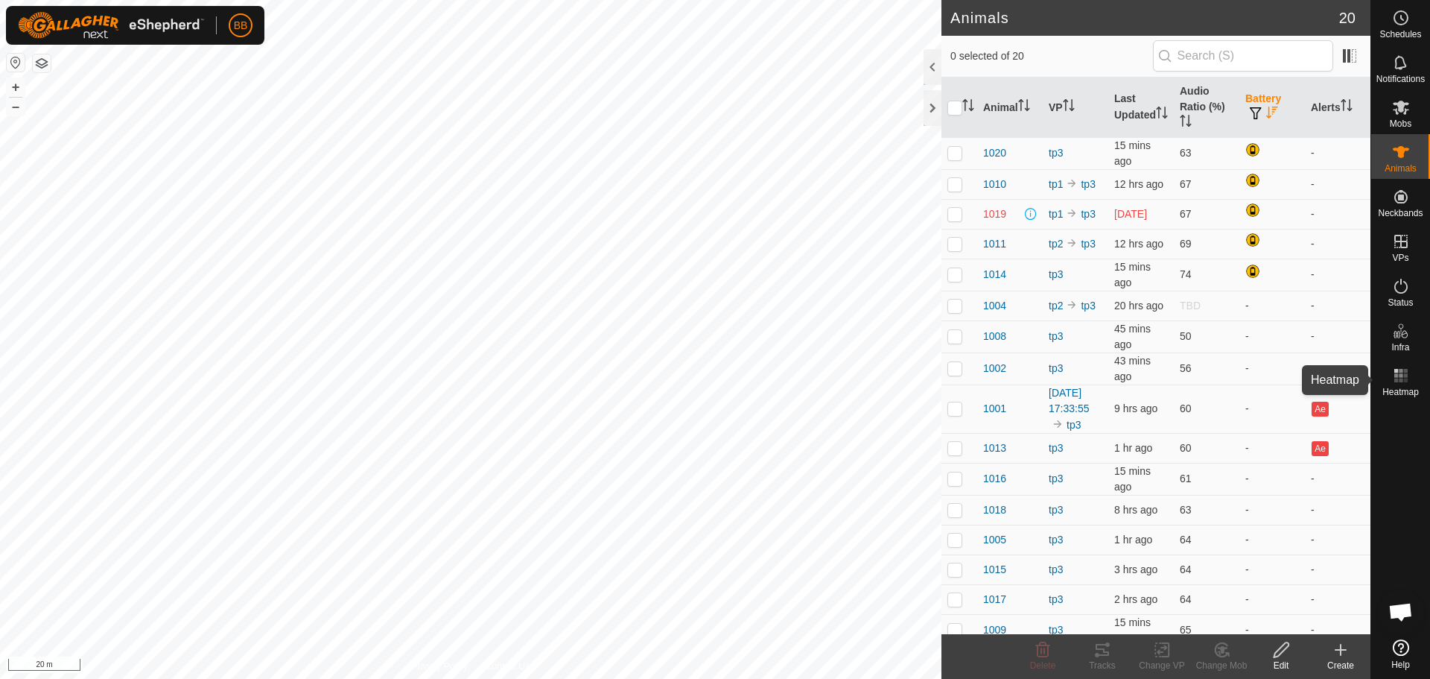
click at [1402, 378] on rect at bounding box center [1401, 380] width 4 height 4
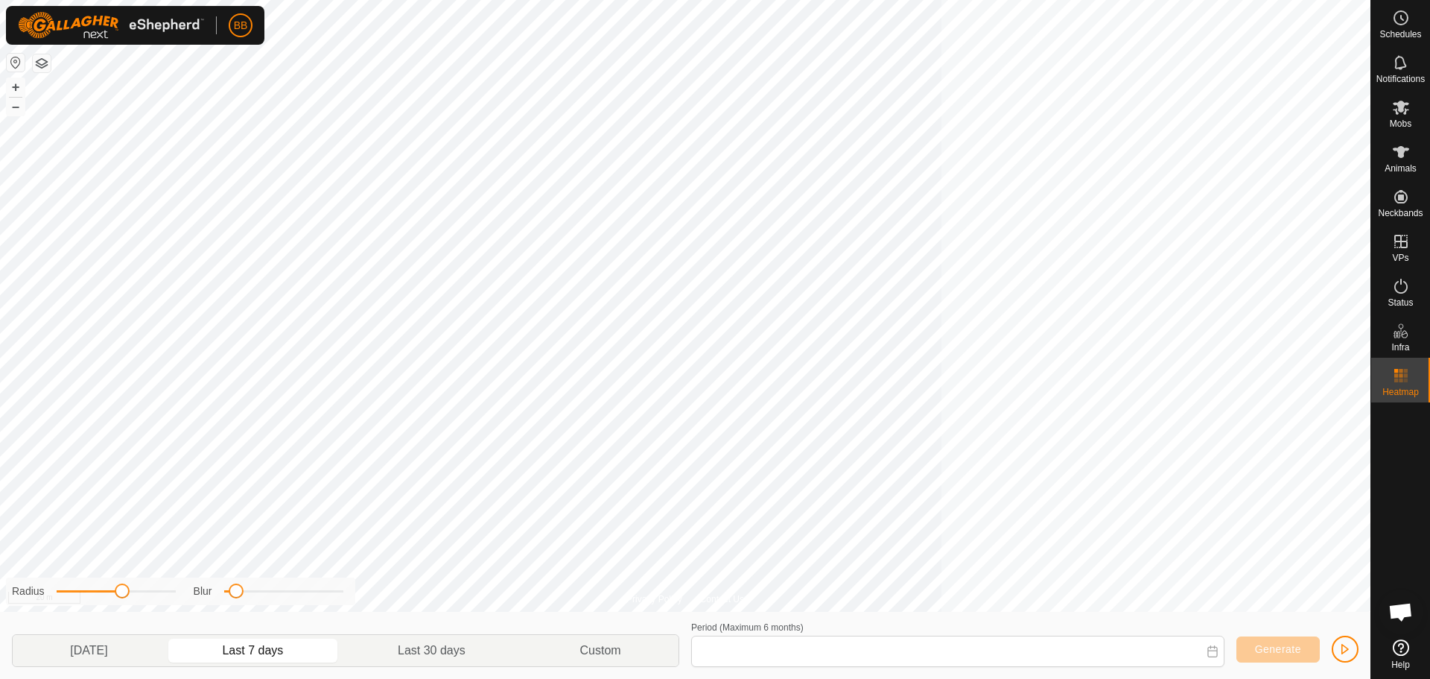
type input "[DATE] - [DATE]"
click at [1259, 650] on span "Generate" at bounding box center [1278, 649] width 46 height 12
click at [1339, 649] on span "button" at bounding box center [1345, 649] width 12 height 12
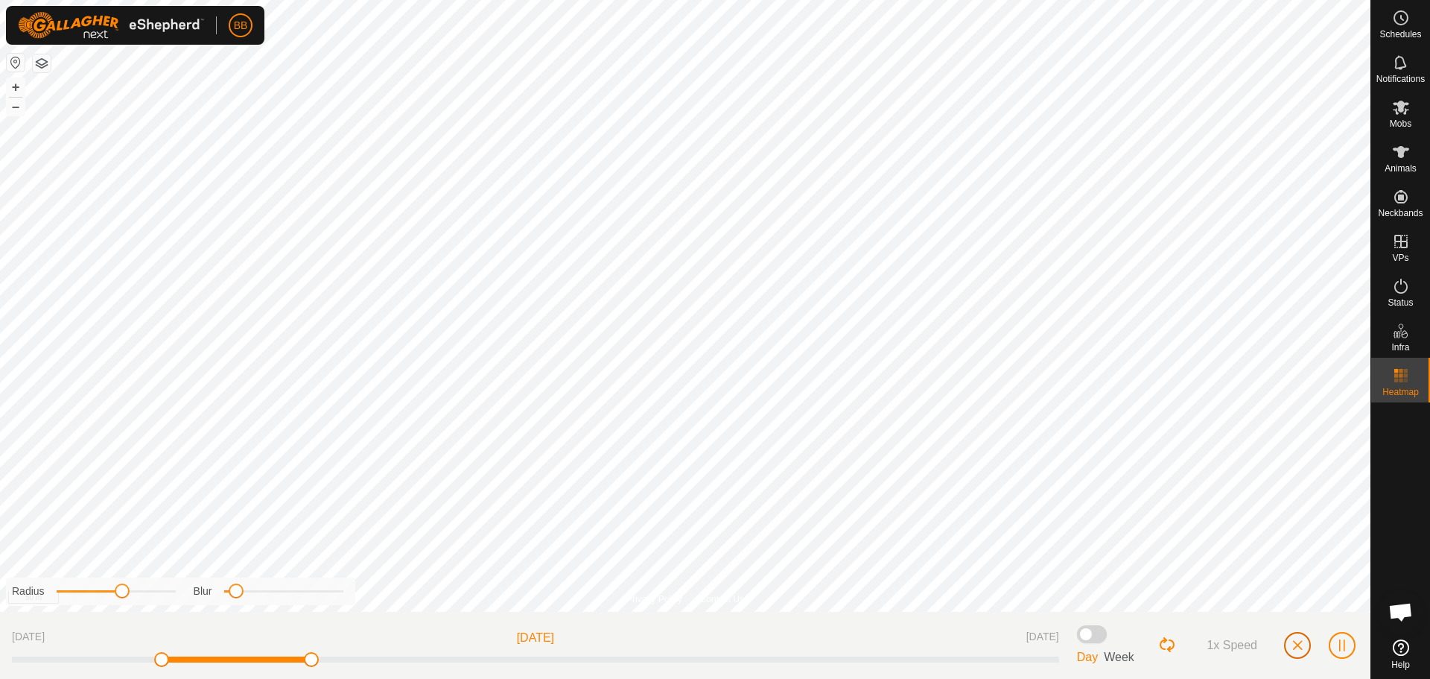
click at [1291, 642] on button "button" at bounding box center [1297, 645] width 27 height 27
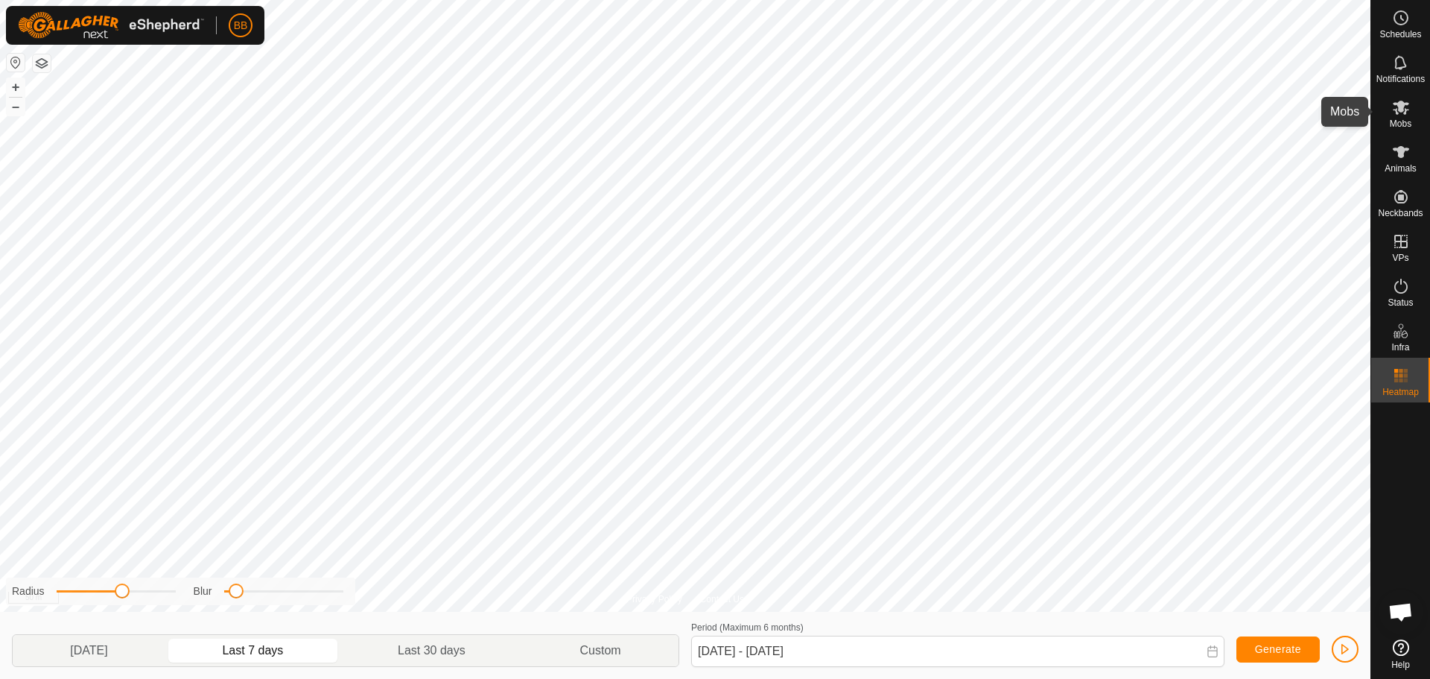
click at [1400, 120] on span "Mobs" at bounding box center [1401, 123] width 22 height 9
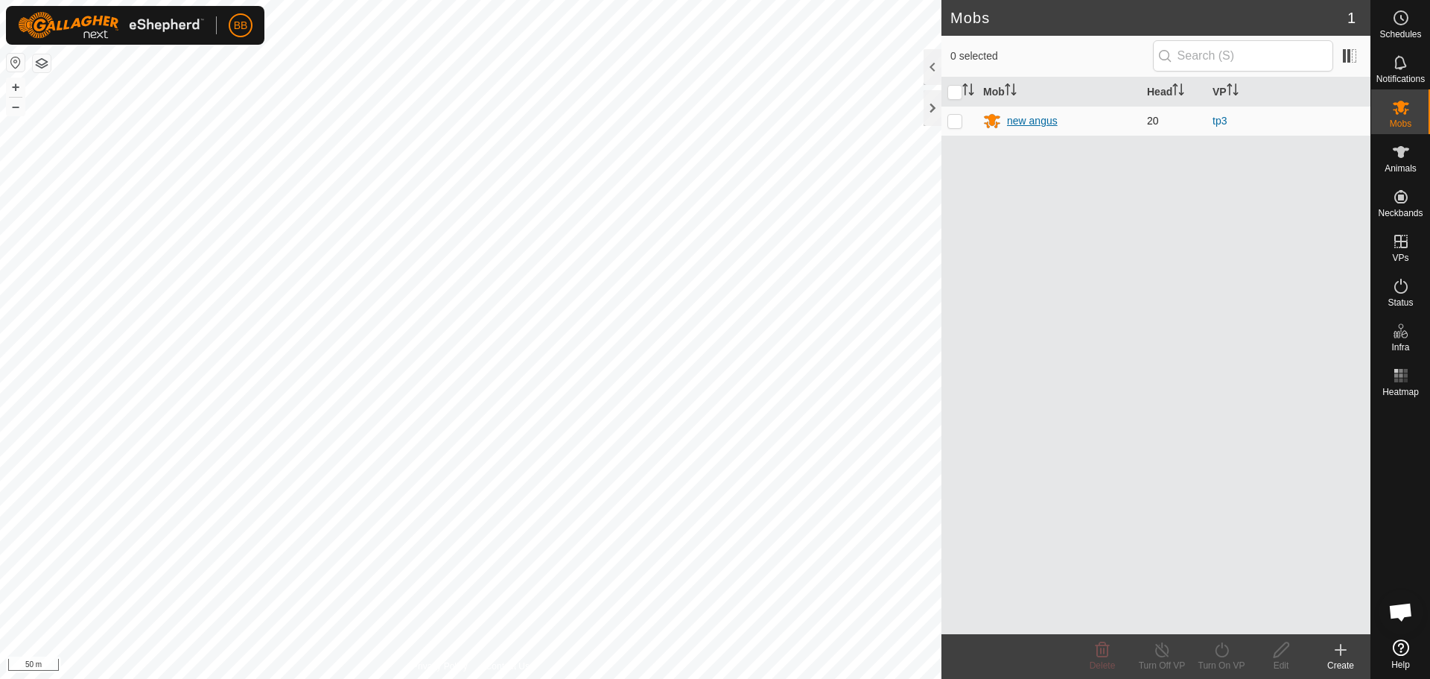
click at [1054, 120] on div "new angus" at bounding box center [1032, 121] width 51 height 16
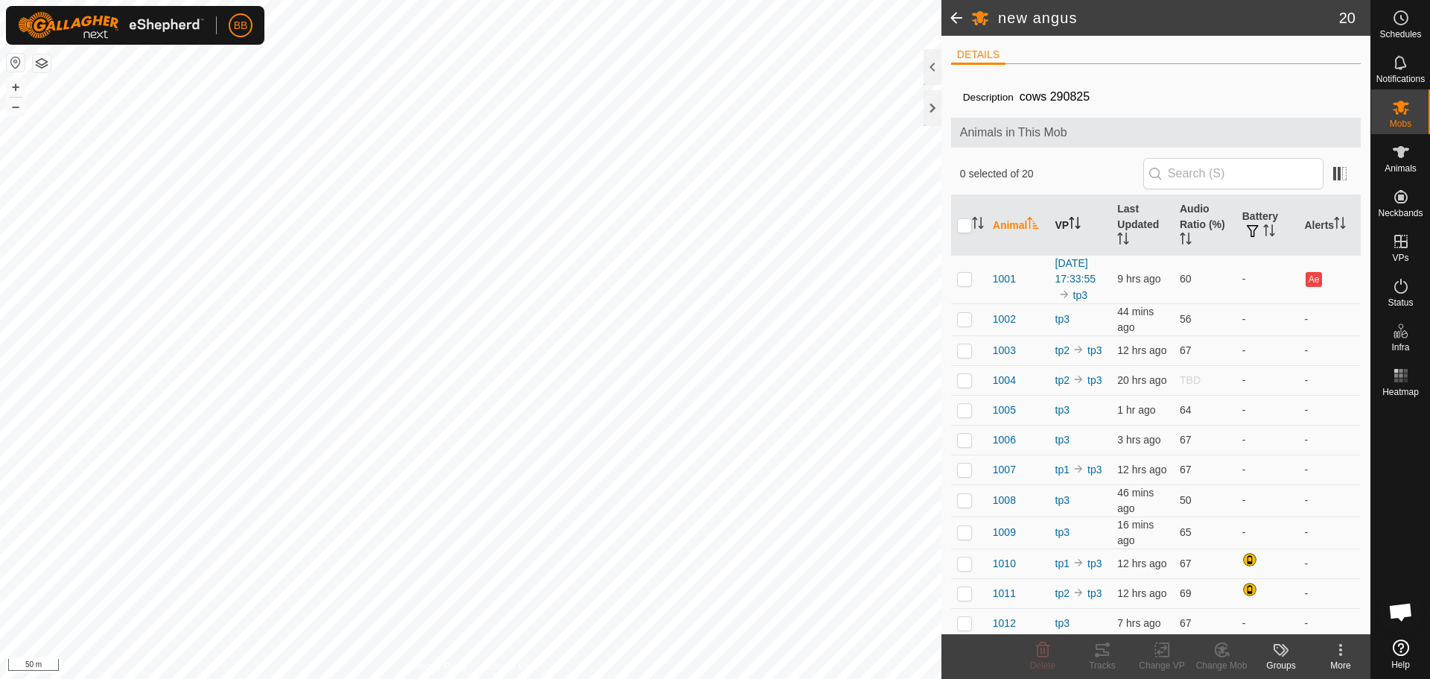
click at [1069, 229] on th "VP" at bounding box center [1080, 225] width 63 height 60
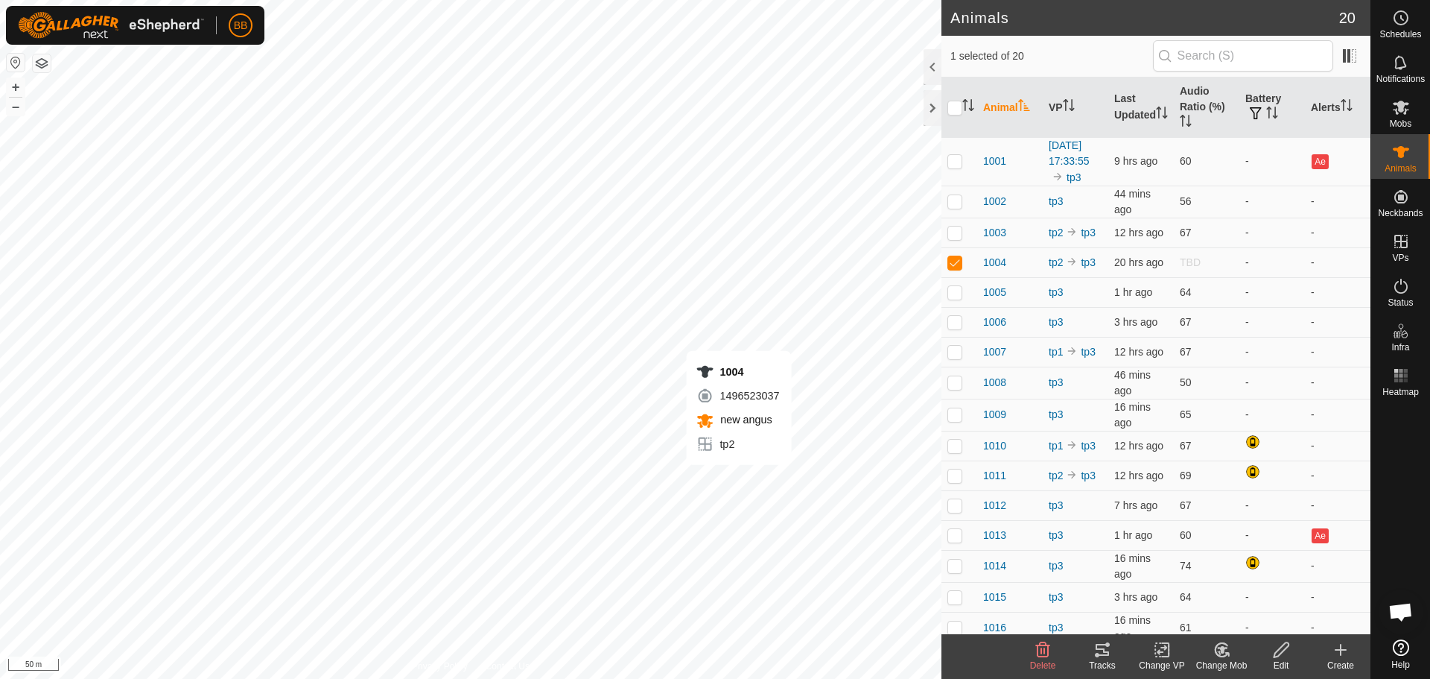
checkbox input "false"
